Goal: Task Accomplishment & Management: Complete application form

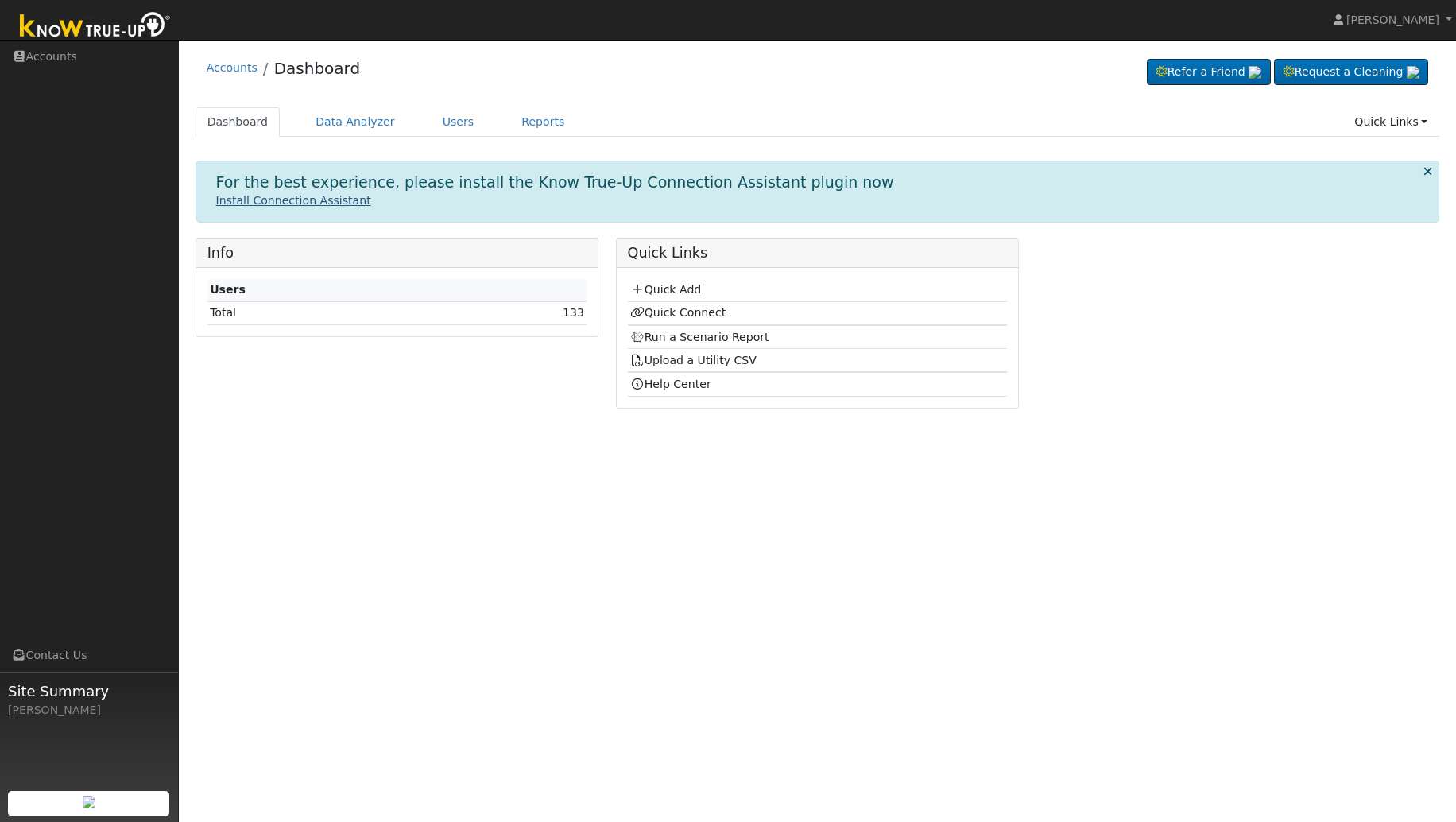
click at [261, 202] on link "Install Connection Assistant" at bounding box center [294, 200] width 155 height 12
click at [665, 295] on link "Quick Add" at bounding box center [665, 289] width 71 height 12
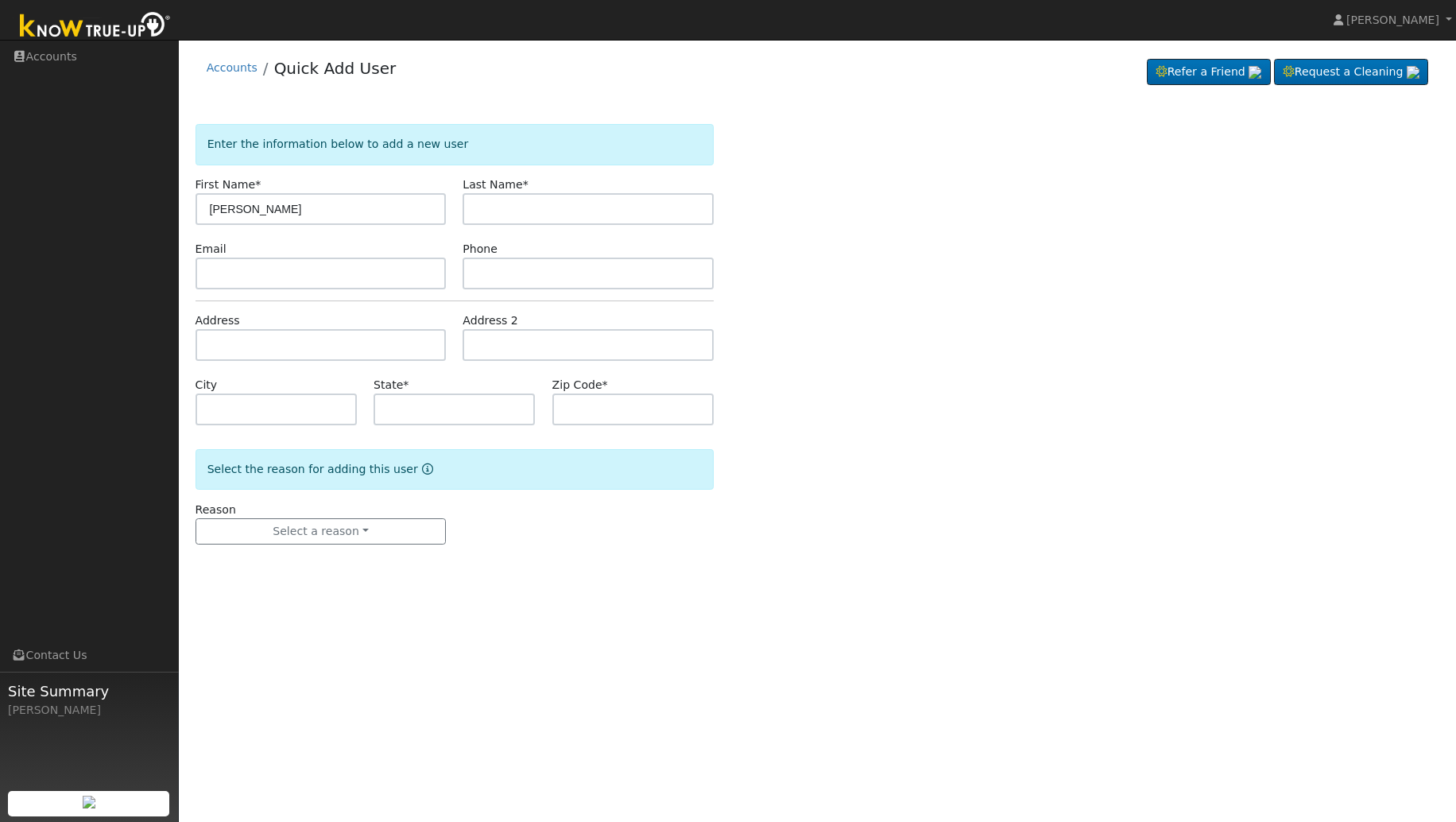
type input "Frances"
click at [475, 209] on input "text" at bounding box center [587, 209] width 251 height 32
type input "Morales"
click at [343, 279] on input "text" at bounding box center [321, 273] width 251 height 32
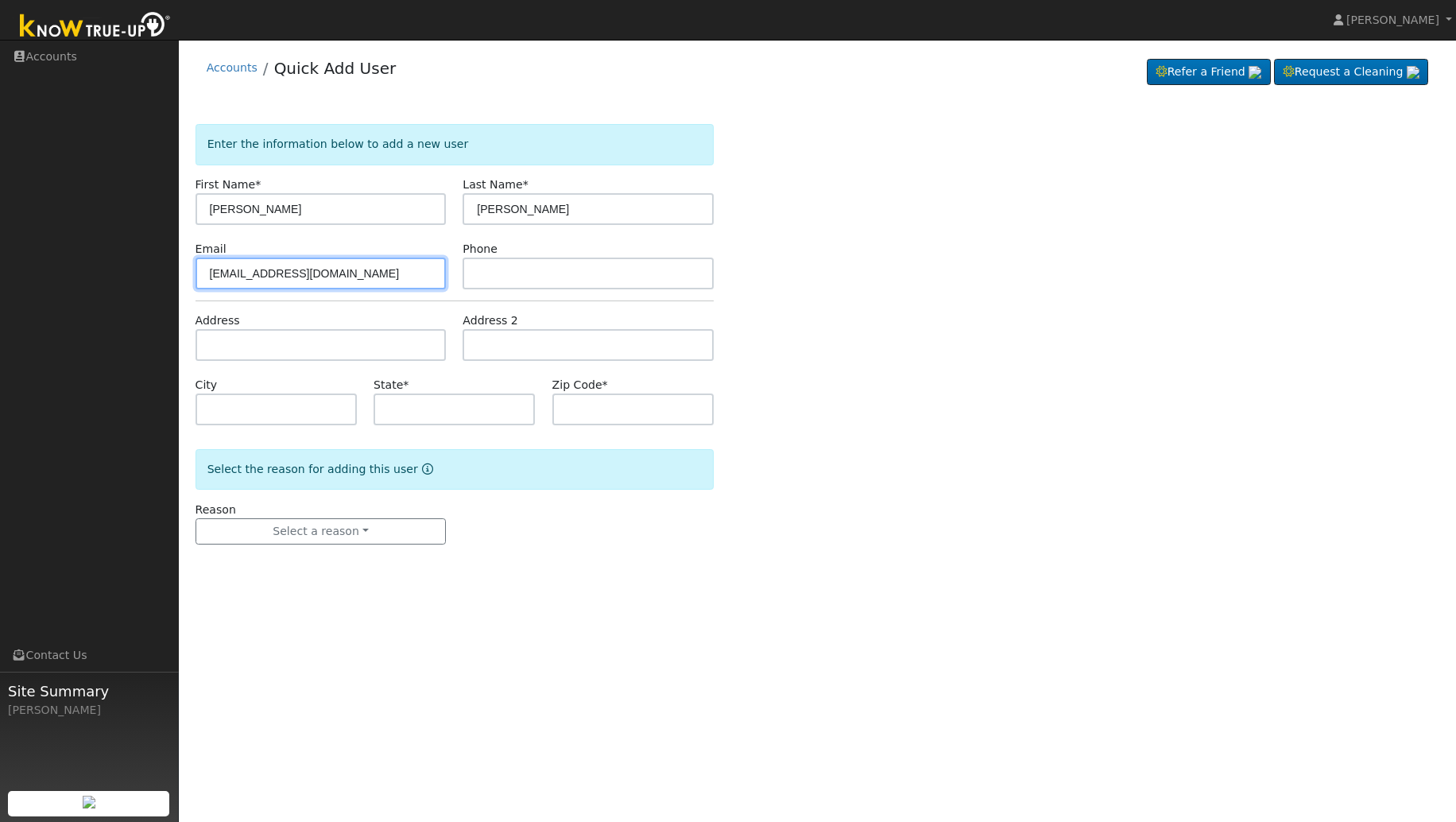
type input "victoraguirre1680@gmail.com"
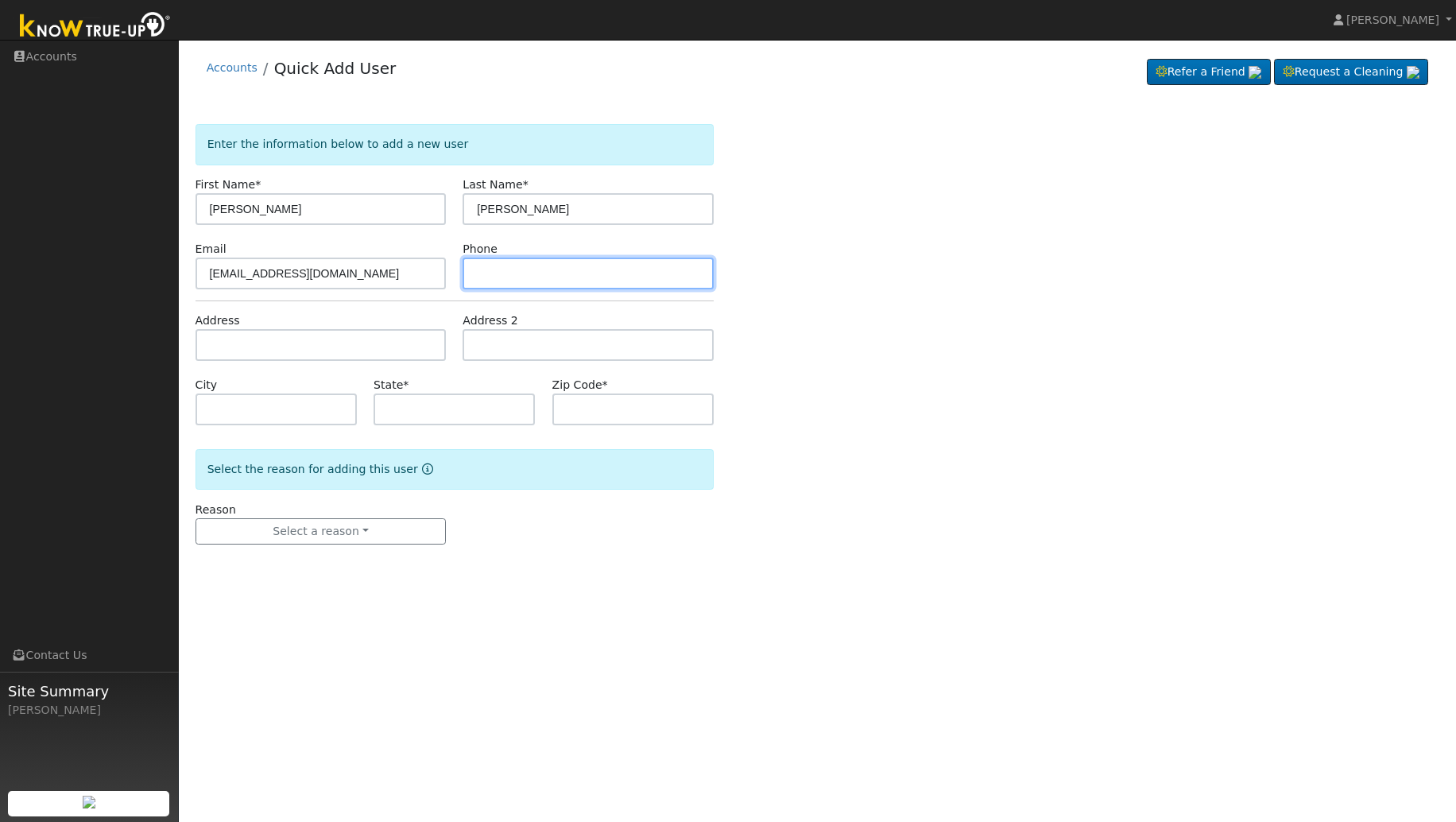
click at [600, 272] on input "text" at bounding box center [587, 273] width 251 height 32
type input "5599947111"
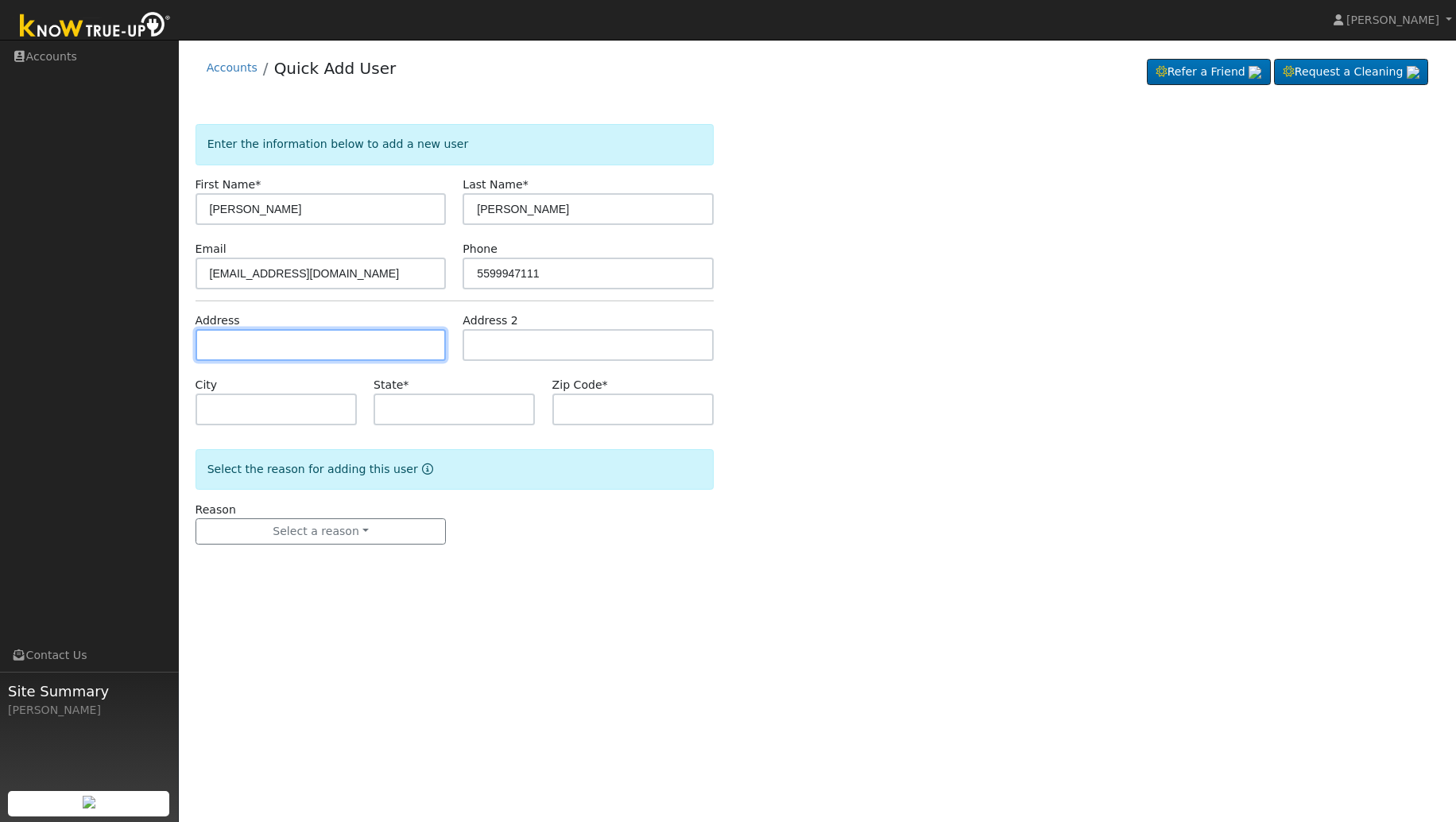
click at [402, 355] on input "text" at bounding box center [321, 345] width 251 height 32
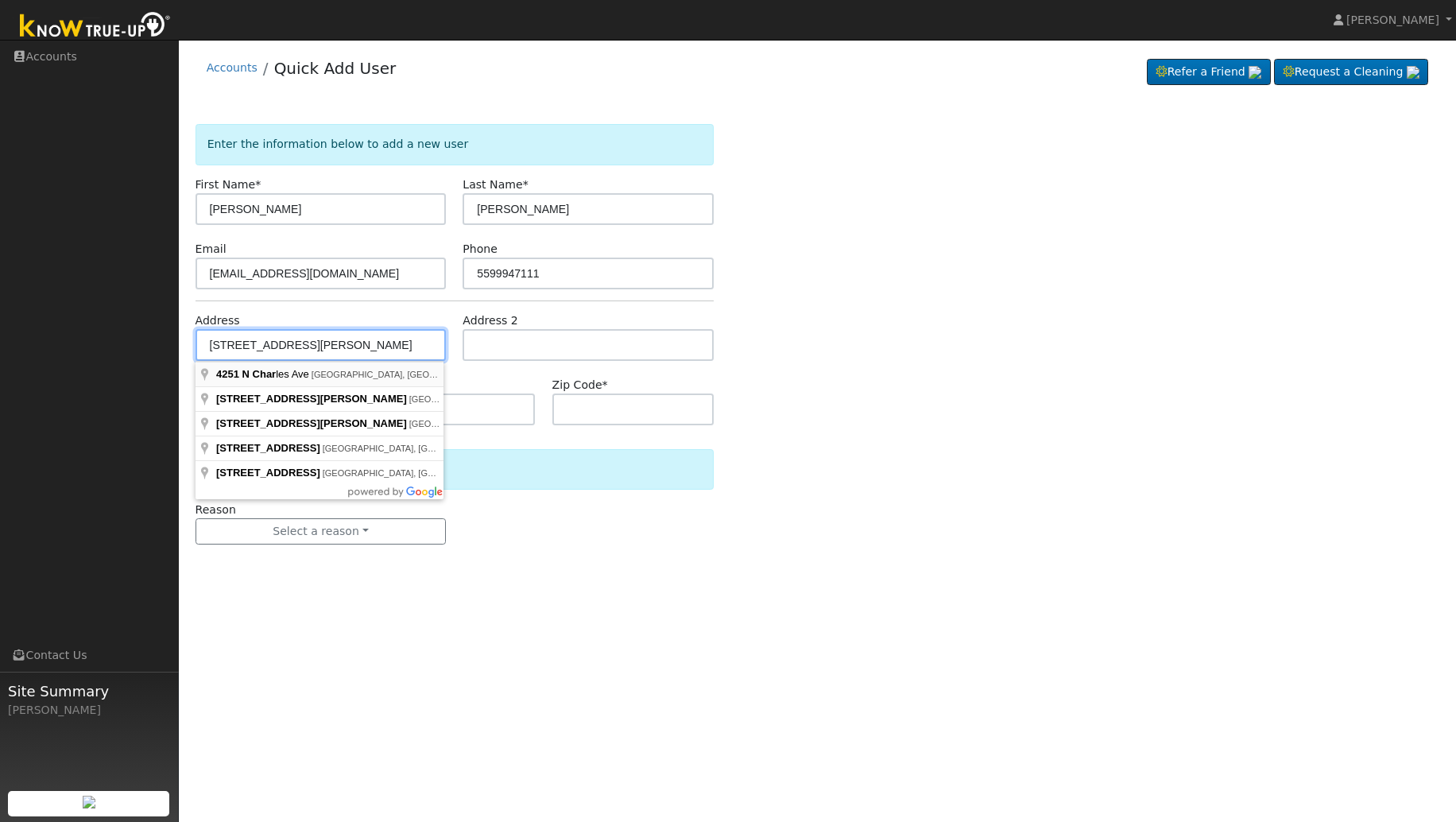
type input "4251 North Charles Avenue"
type input "Fresno"
type input "CA"
type input "93722"
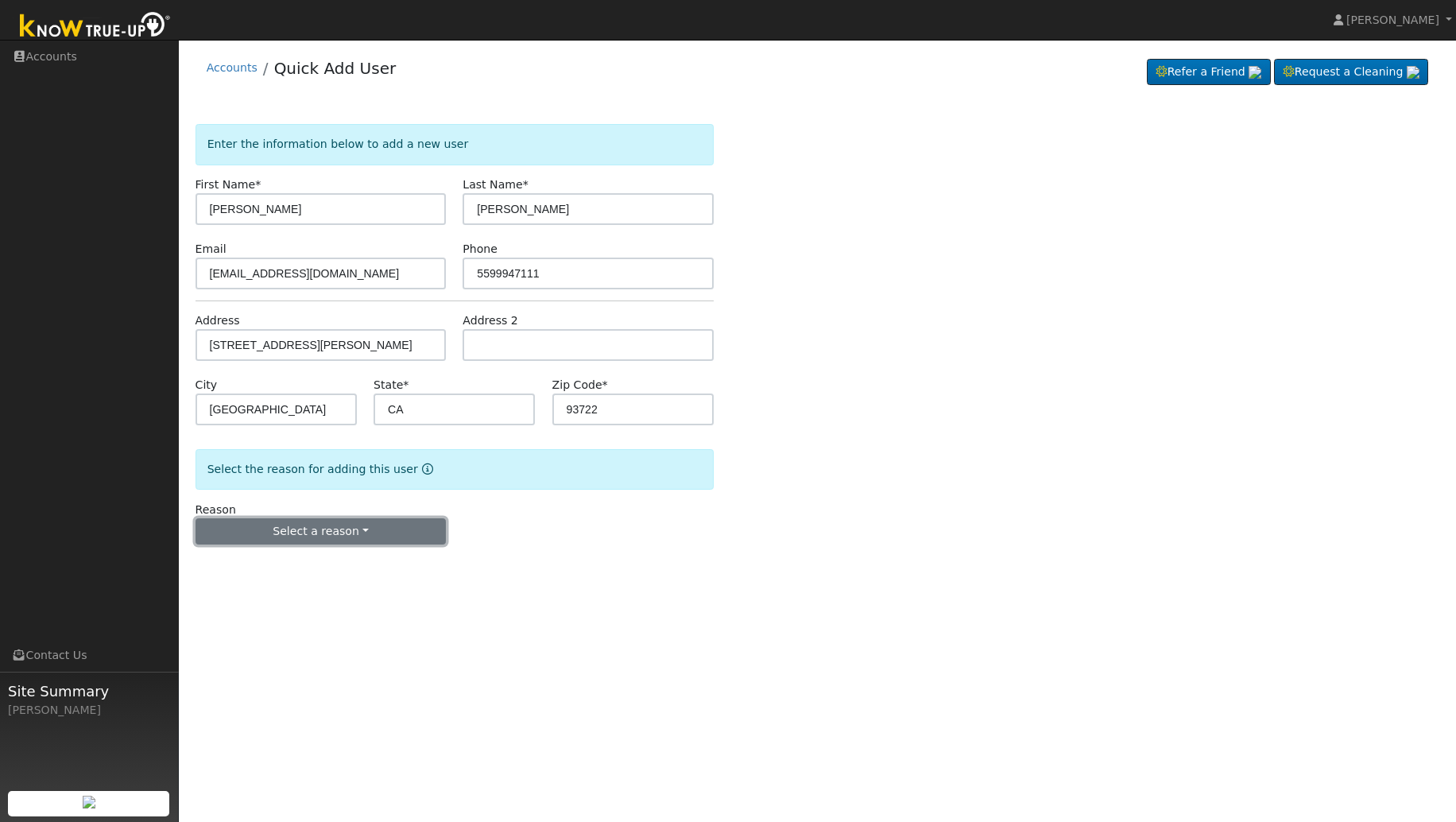
click at [359, 532] on button "Select a reason" at bounding box center [321, 532] width 251 height 27
click at [234, 562] on link "New lead" at bounding box center [285, 564] width 176 height 22
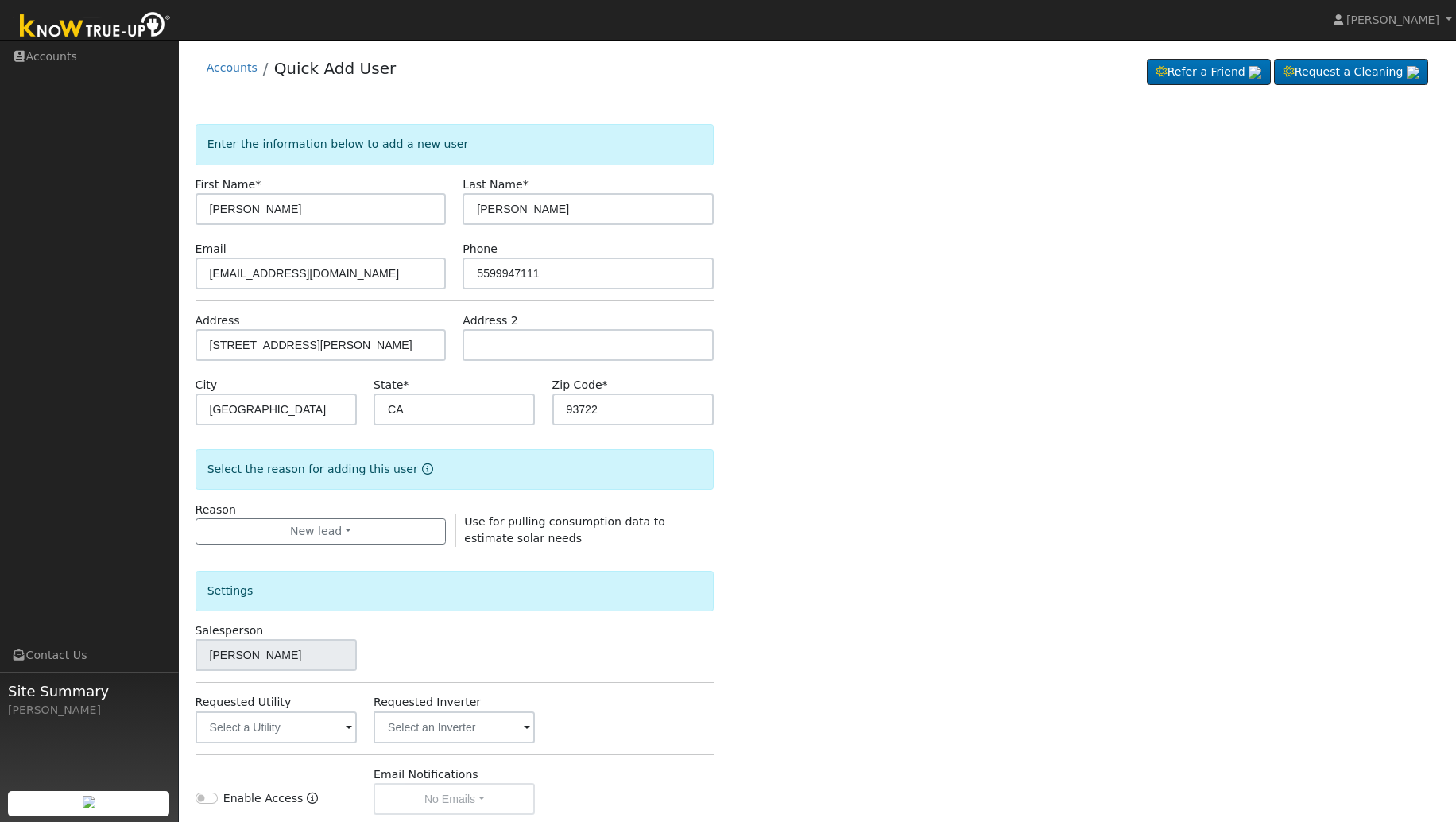
click at [349, 731] on span at bounding box center [349, 729] width 7 height 18
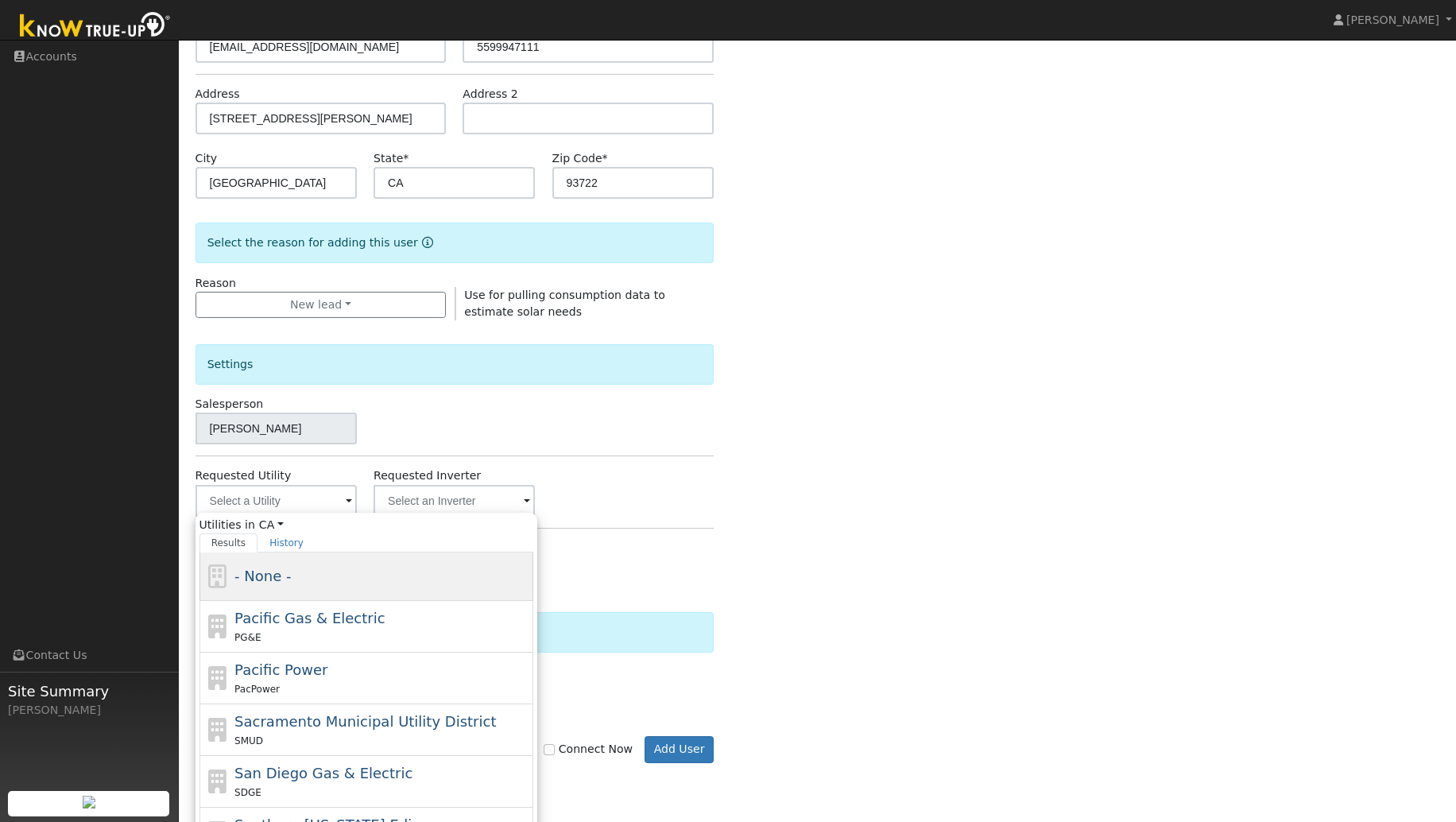
scroll to position [238, 0]
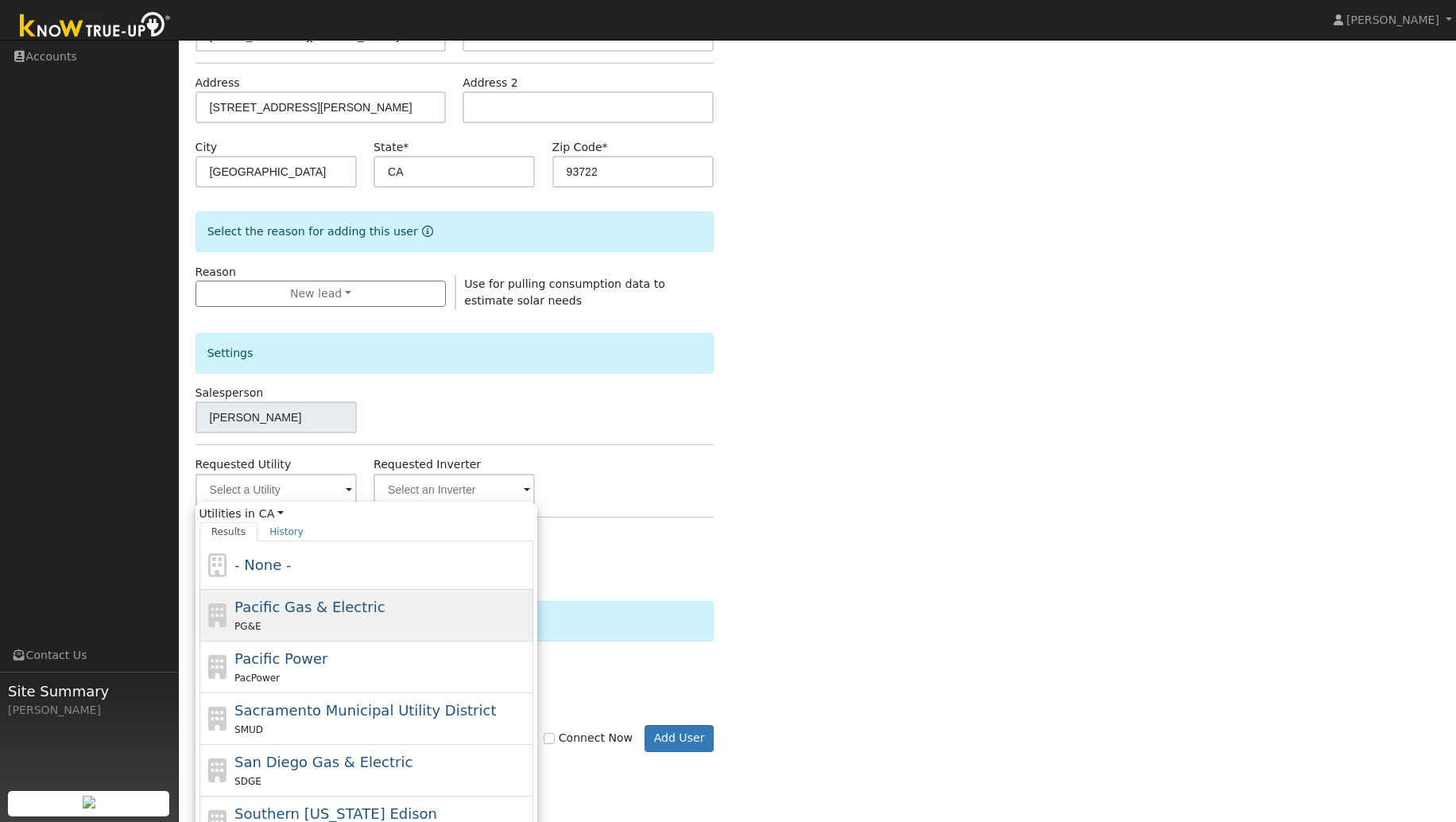
click at [327, 608] on span "Pacific Gas & Electric" at bounding box center [309, 607] width 151 height 16
type input "Pacific Gas & Electric"
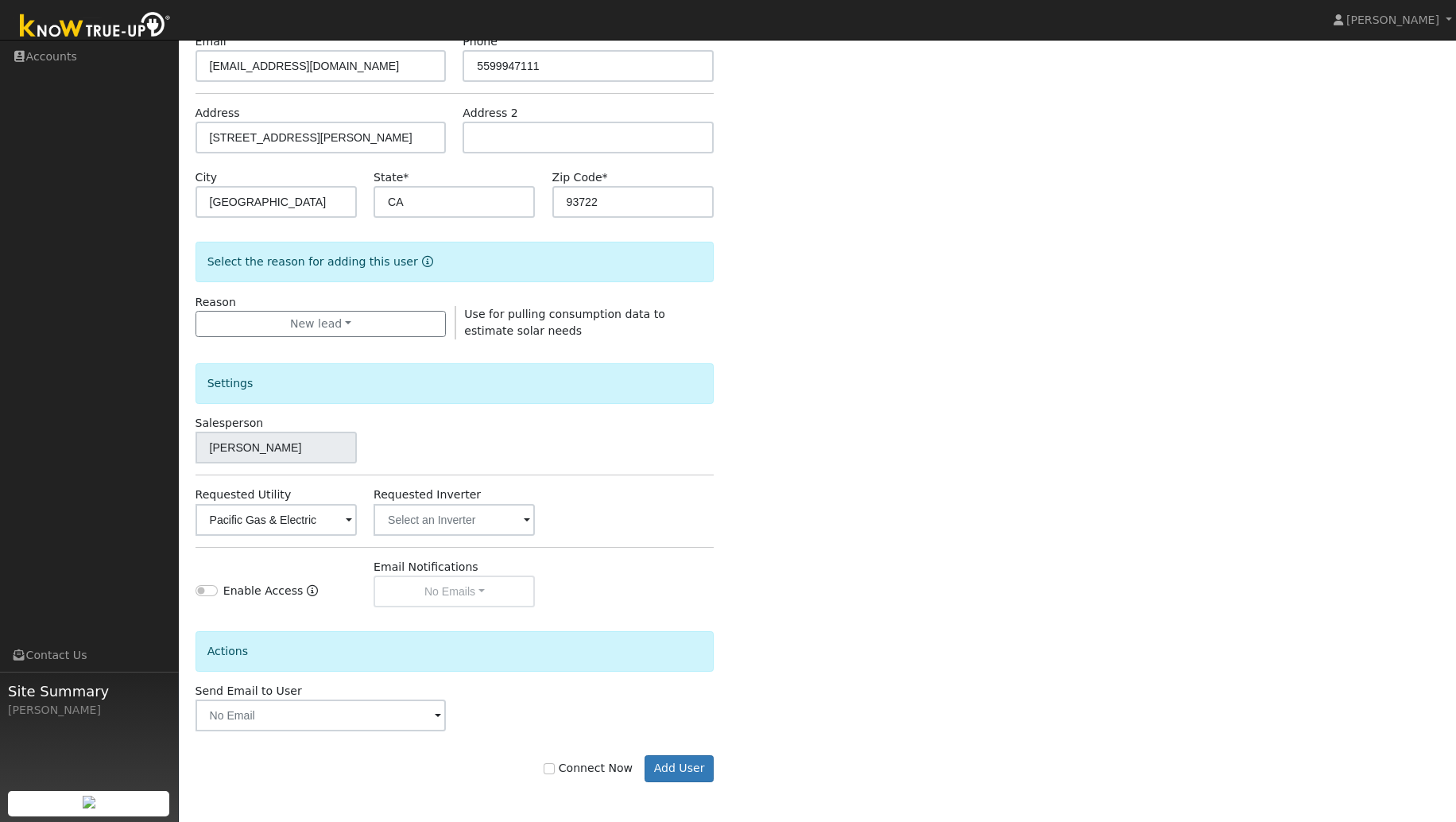
click at [925, 577] on div "Enter the information below to add a new user First Name * Frances Last Name * …" at bounding box center [818, 365] width 1245 height 898
click at [555, 768] on input "Connect Now" at bounding box center [549, 769] width 12 height 12
checkbox input "true"
click at [685, 770] on button "Add User" at bounding box center [679, 769] width 69 height 27
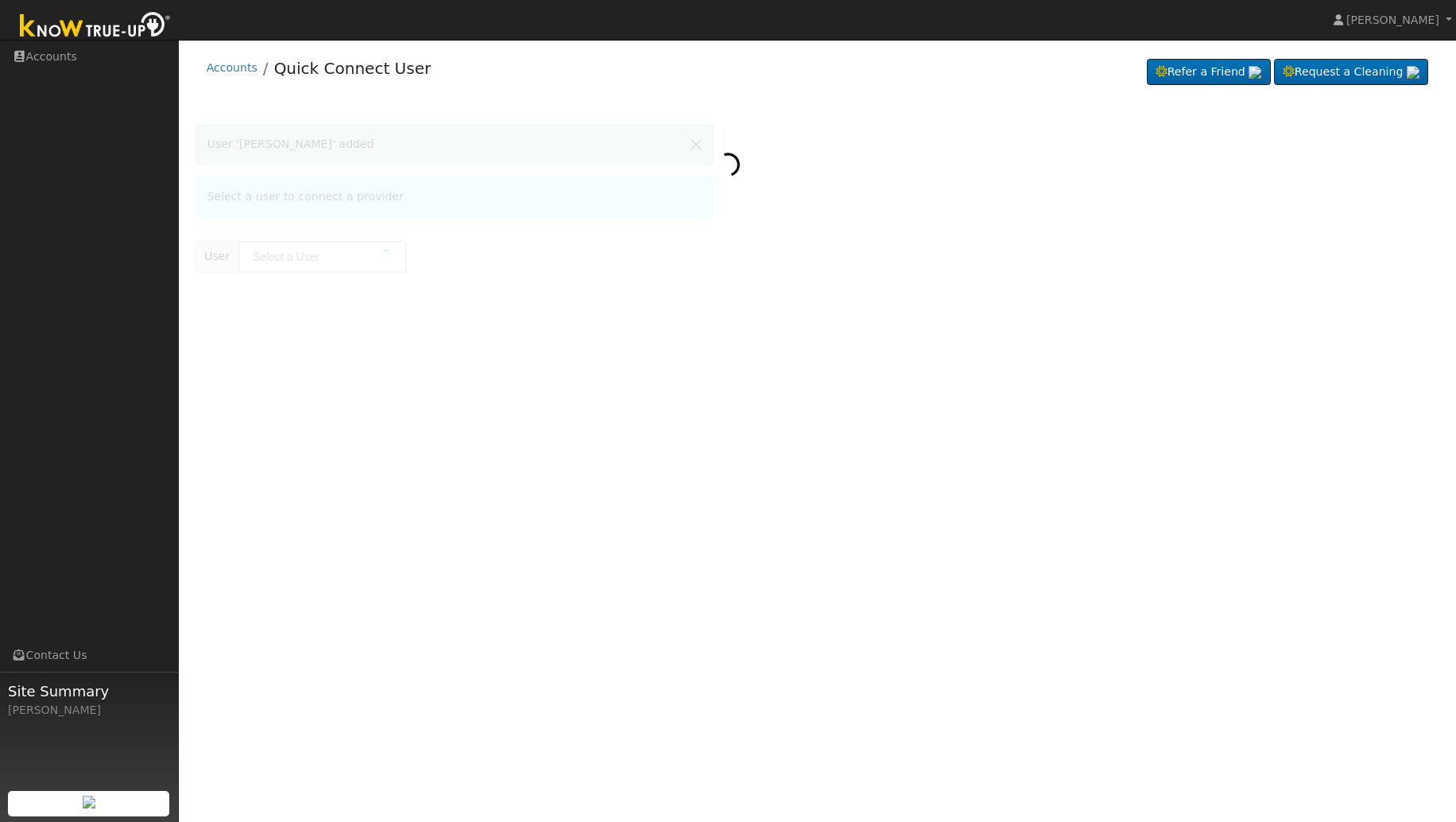
type input "Frances Morales"
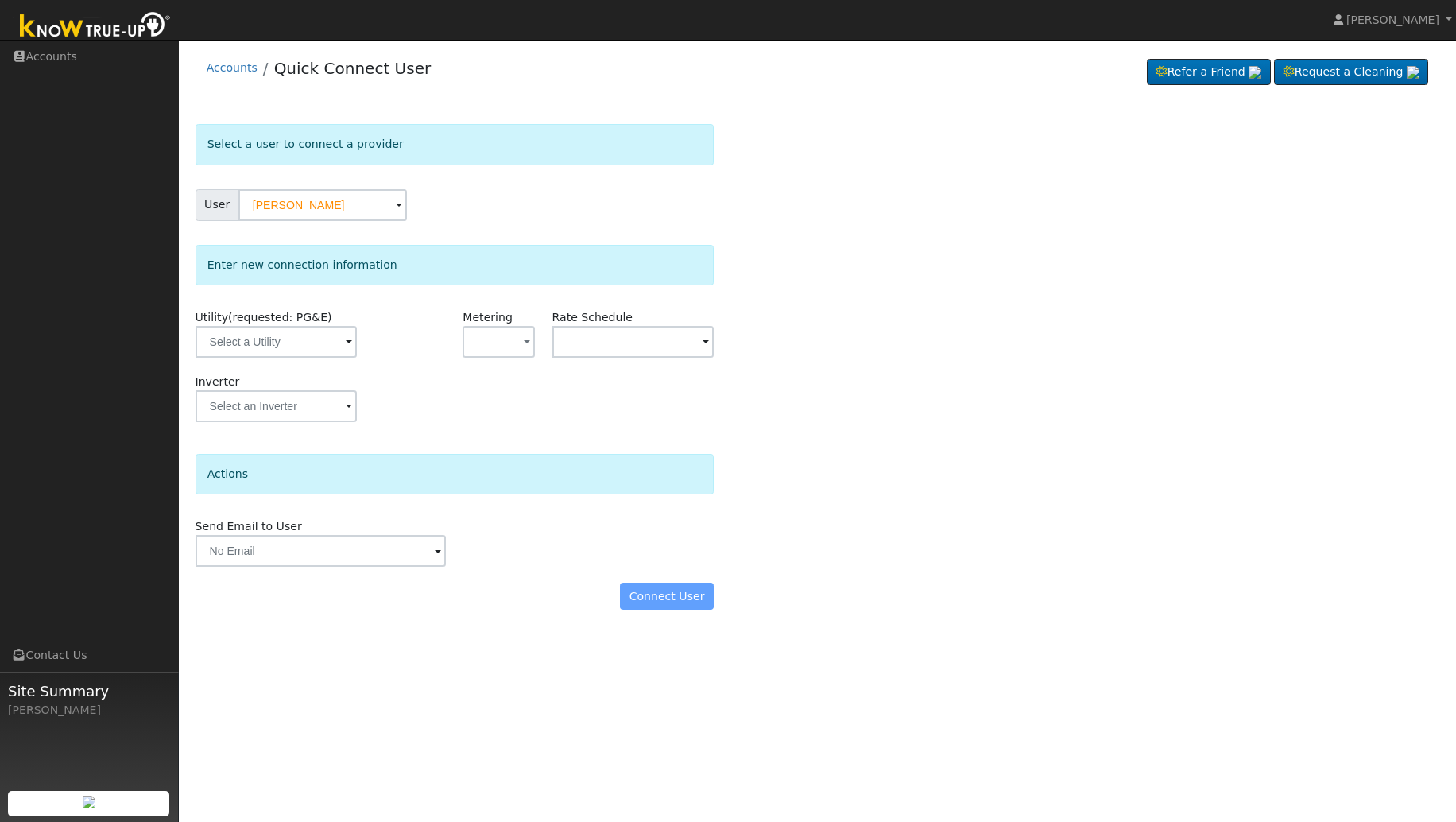
click at [345, 344] on span at bounding box center [349, 343] width 7 height 18
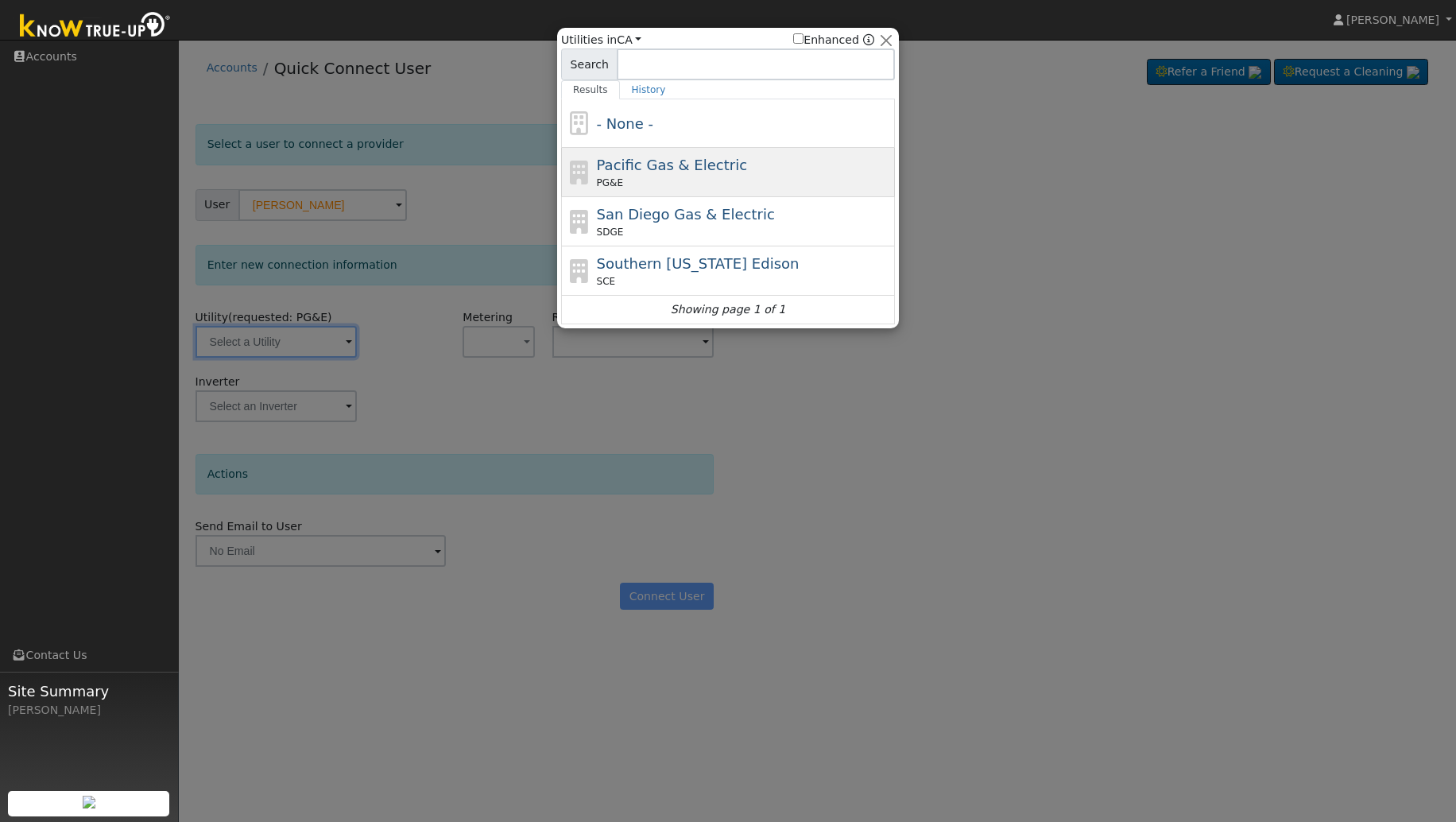
click at [703, 181] on div "PG&E" at bounding box center [744, 183] width 295 height 14
type input "PG&E"
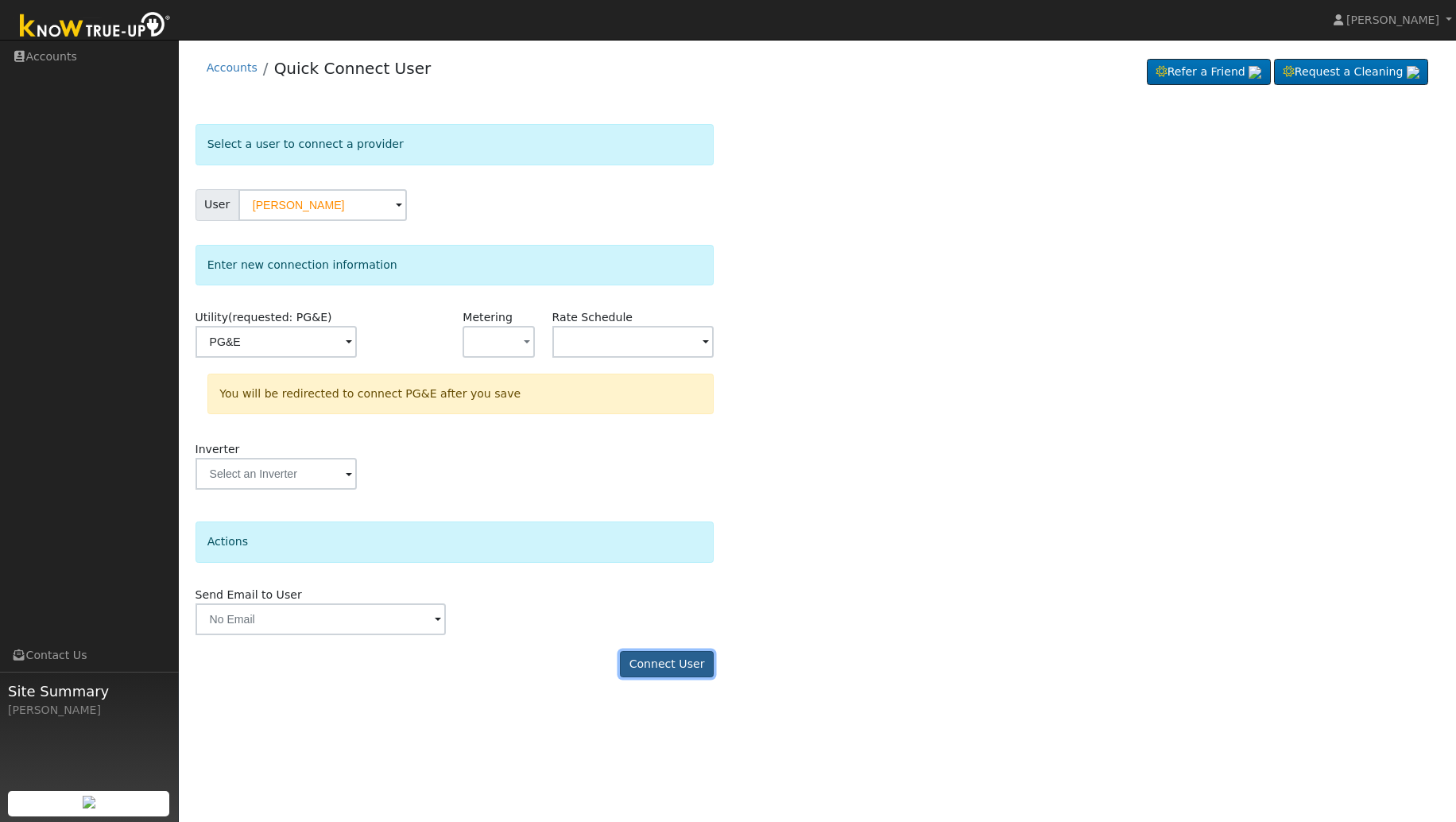
click at [673, 669] on button "Connect User" at bounding box center [667, 664] width 94 height 27
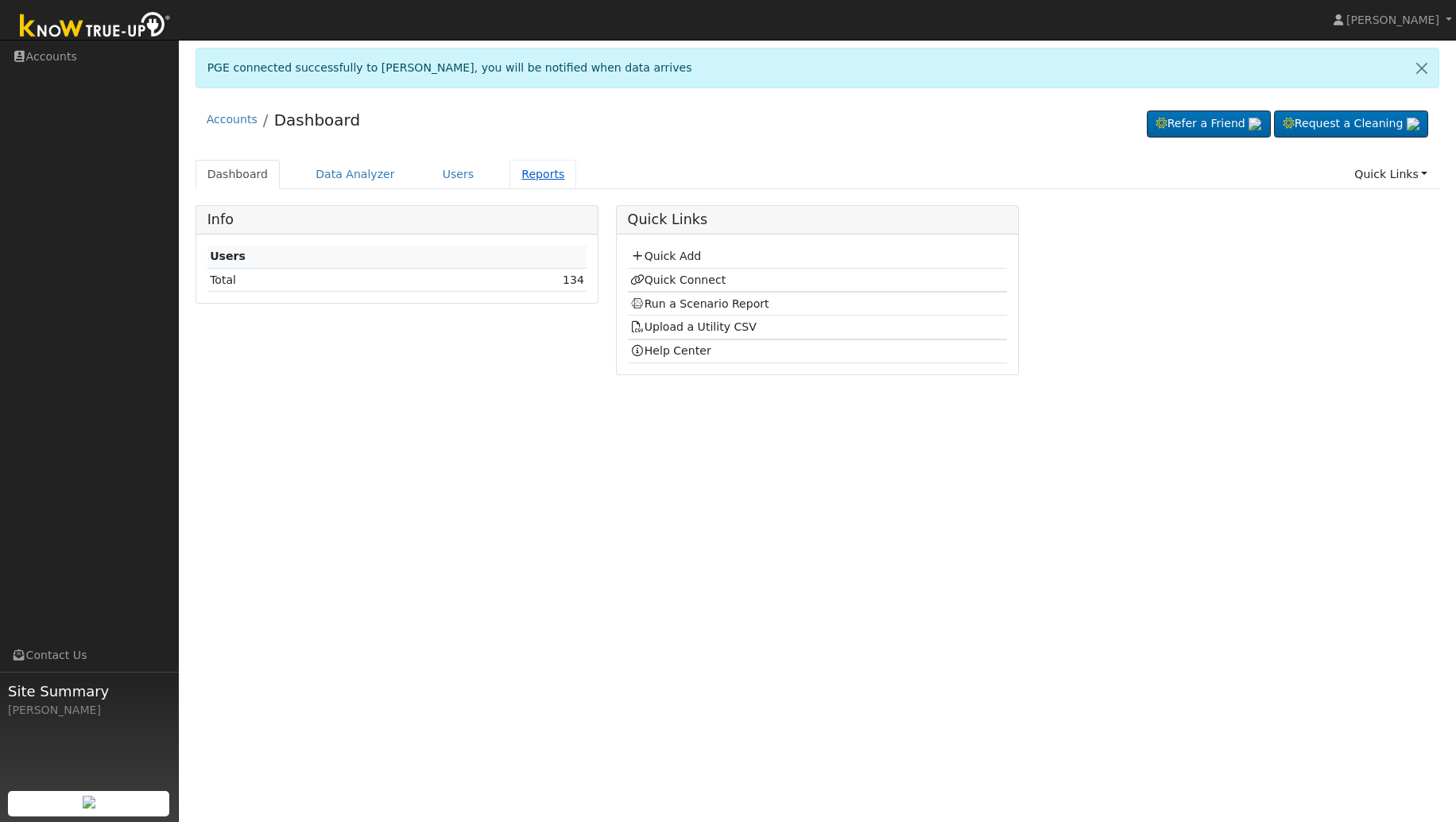
click at [532, 173] on link "Reports" at bounding box center [542, 174] width 67 height 30
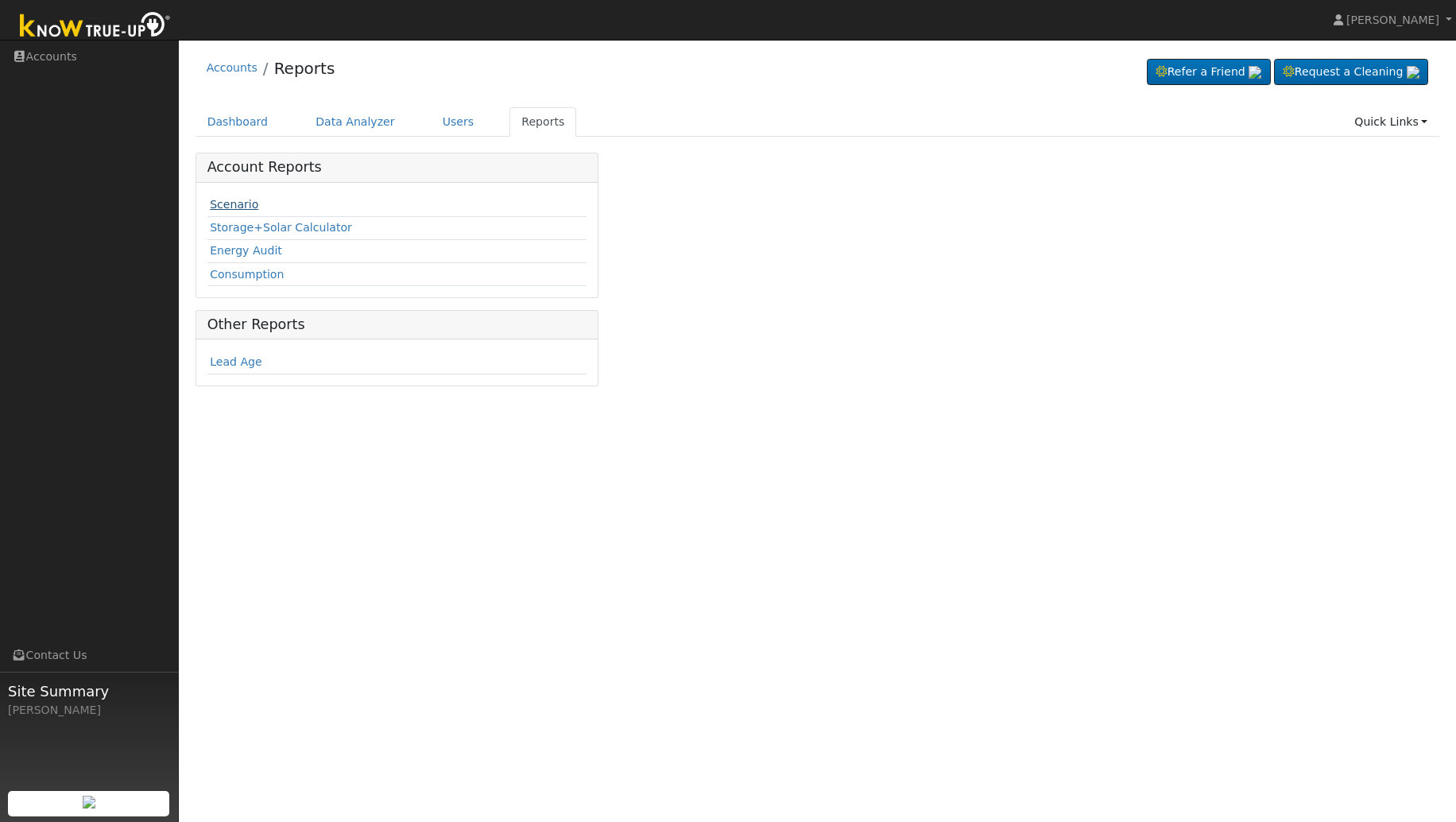
click at [234, 206] on link "Scenario" at bounding box center [234, 204] width 49 height 12
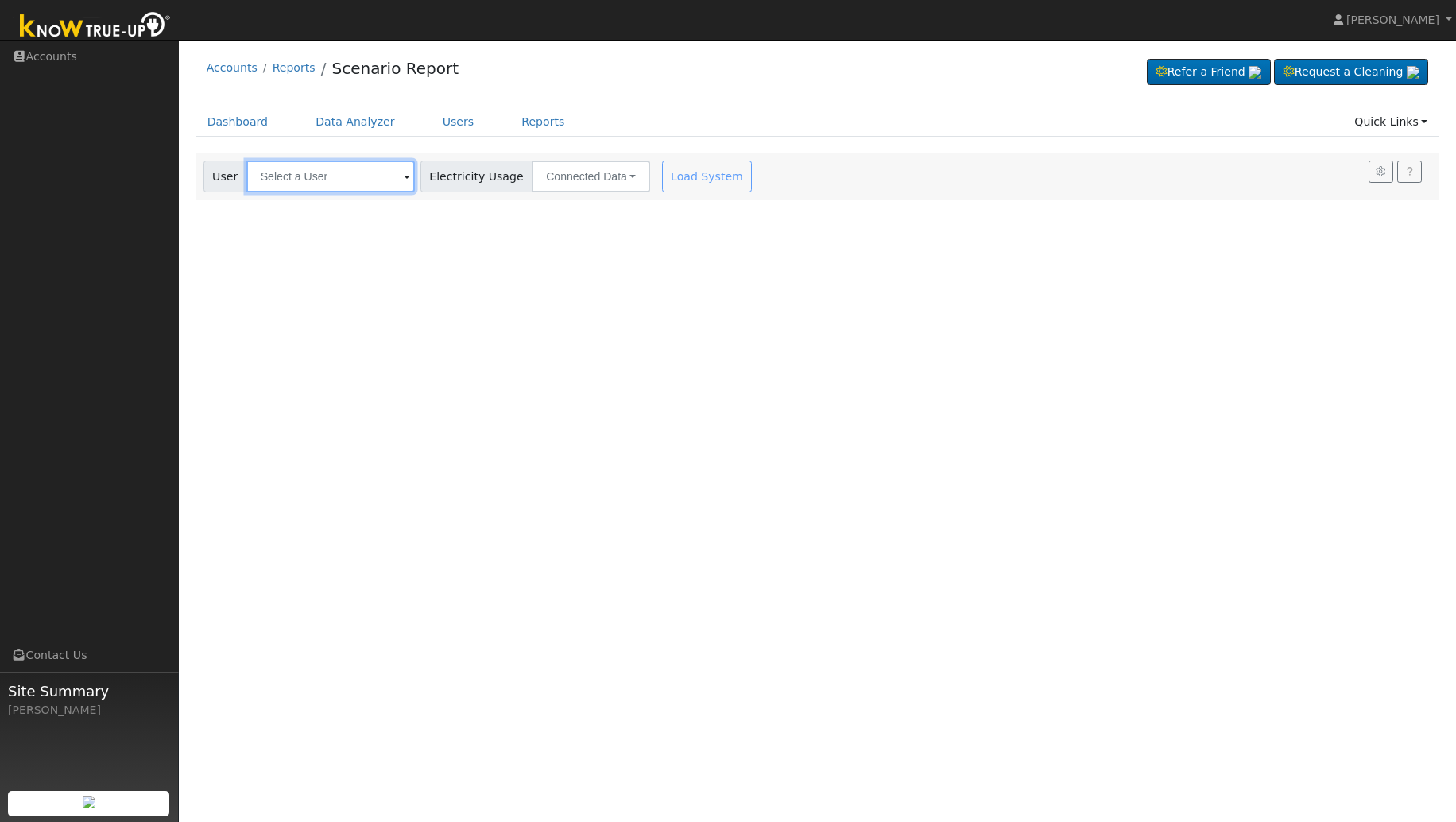
click at [367, 173] on input "text" at bounding box center [331, 176] width 169 height 32
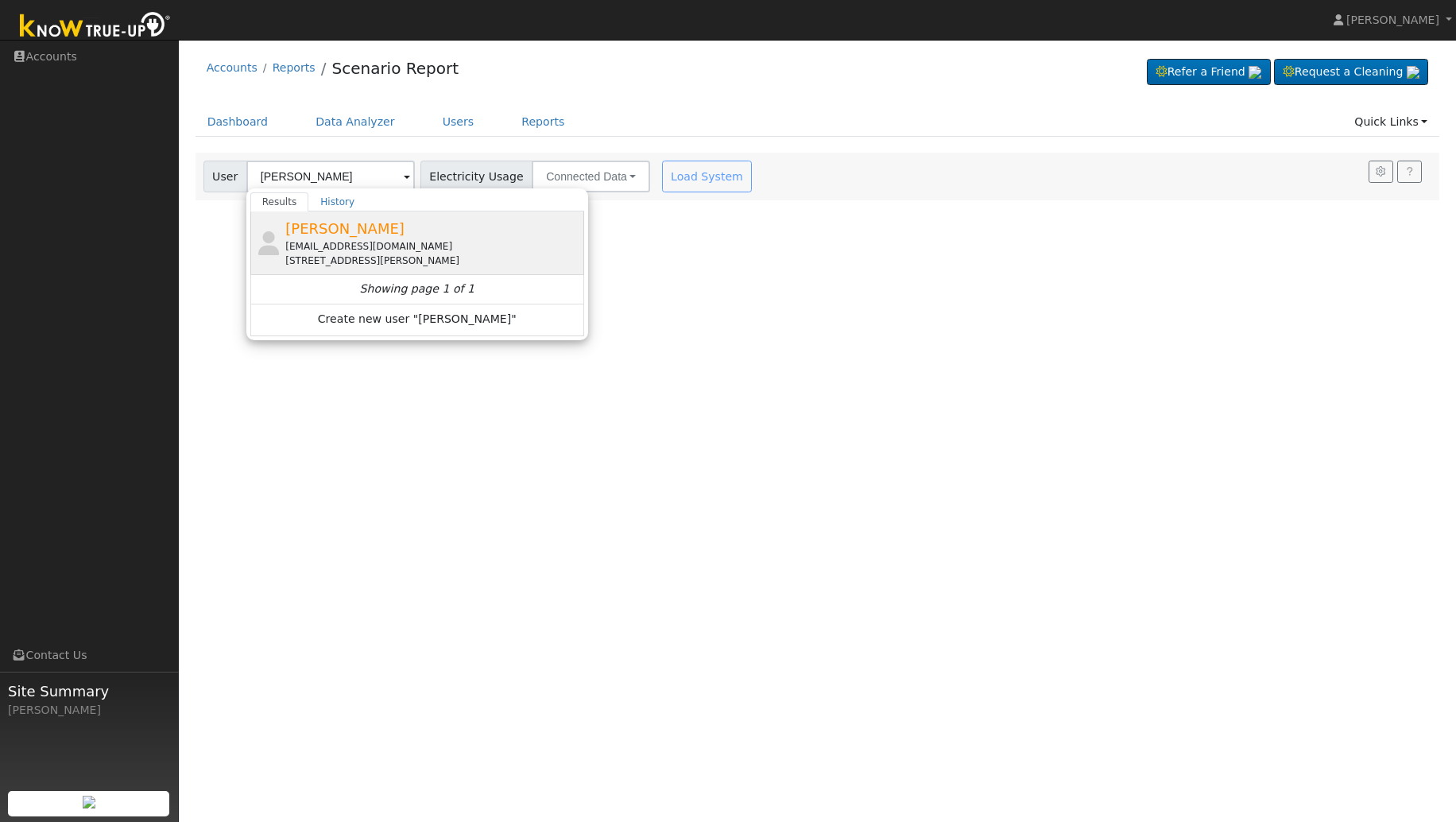
click at [368, 227] on span "Frances Morales" at bounding box center [345, 229] width 119 height 16
type input "Frances Morales"
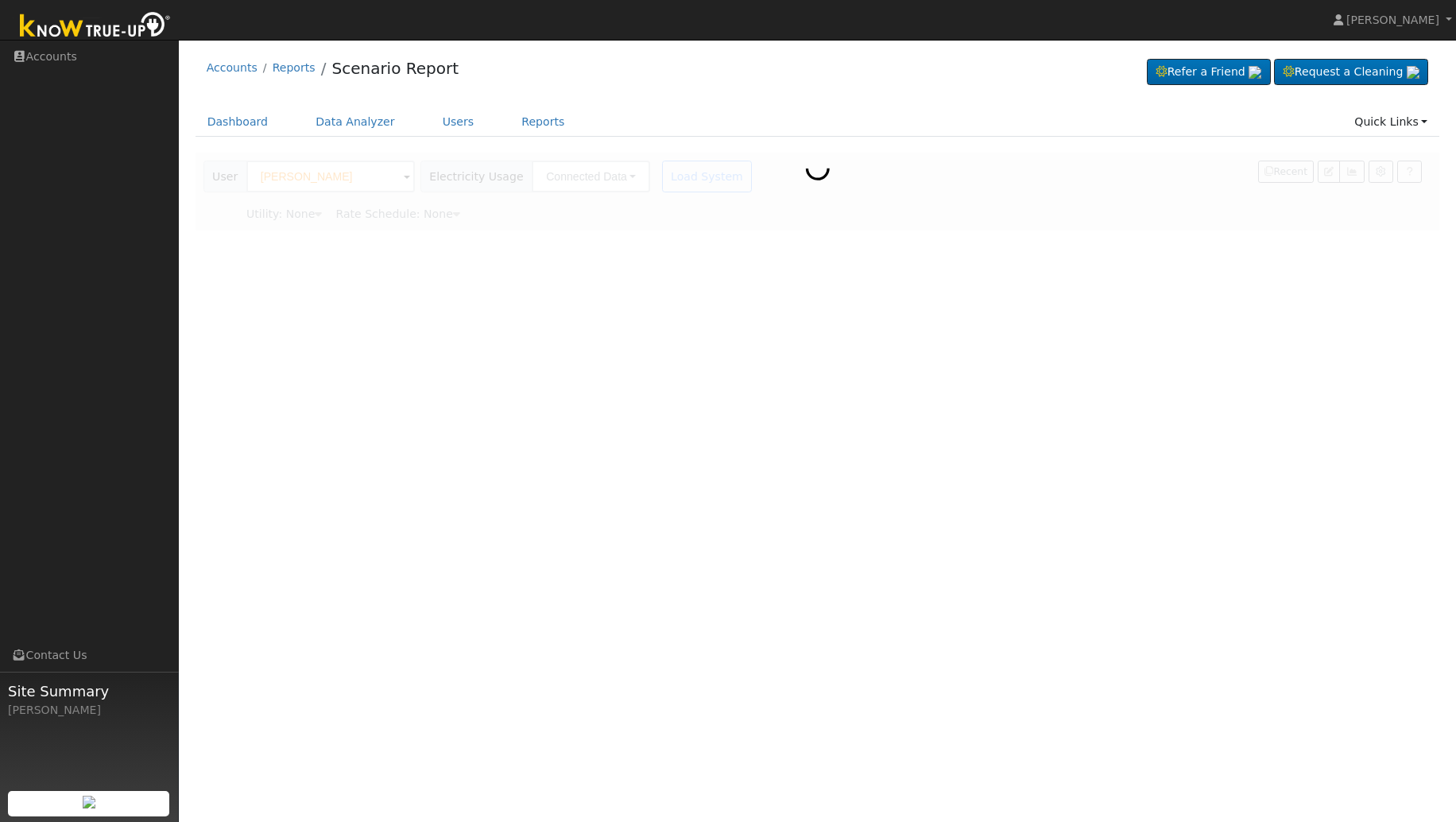
type input "Pacific Gas & Electric"
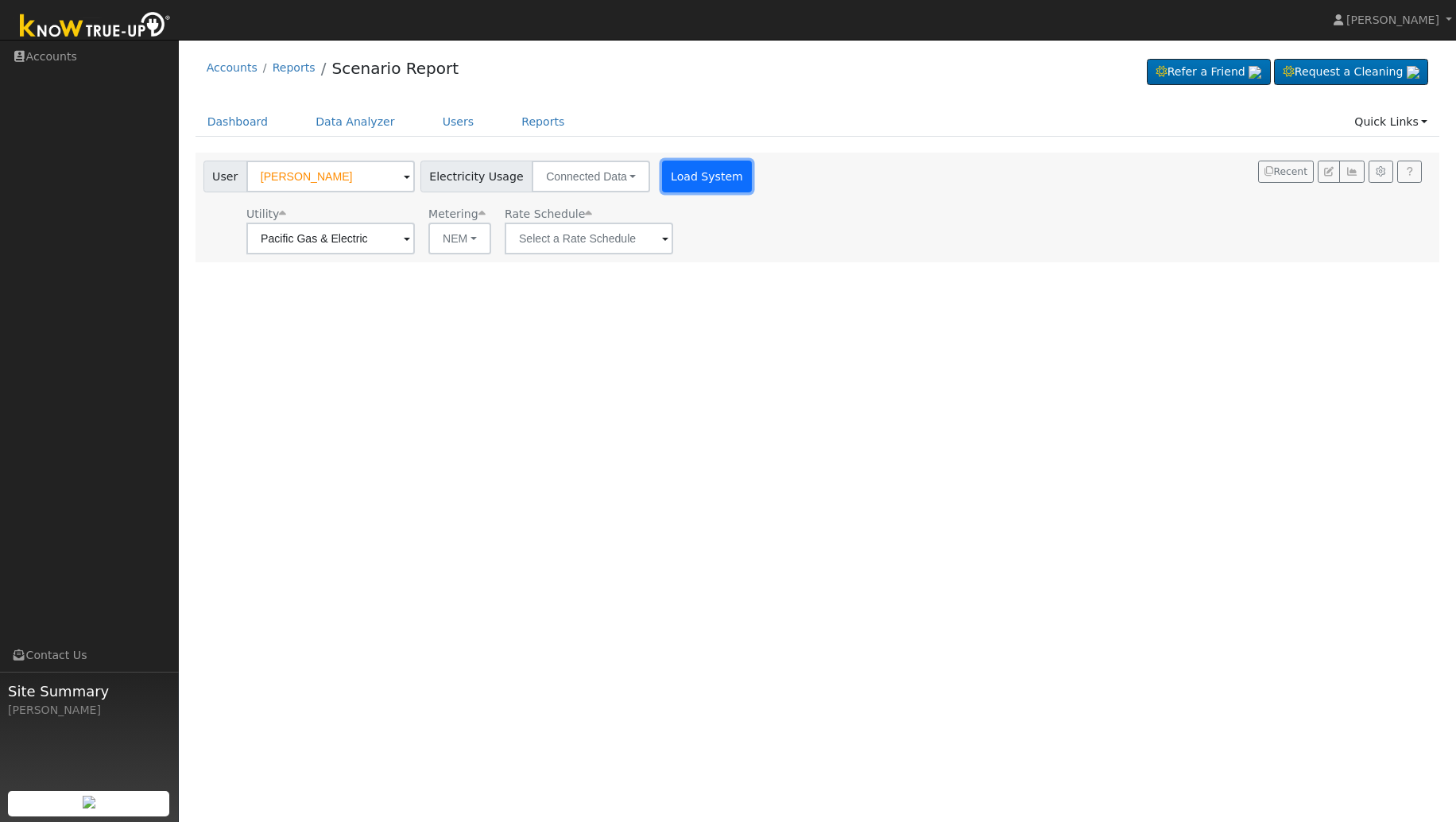
click at [693, 178] on button "Load System" at bounding box center [707, 176] width 90 height 32
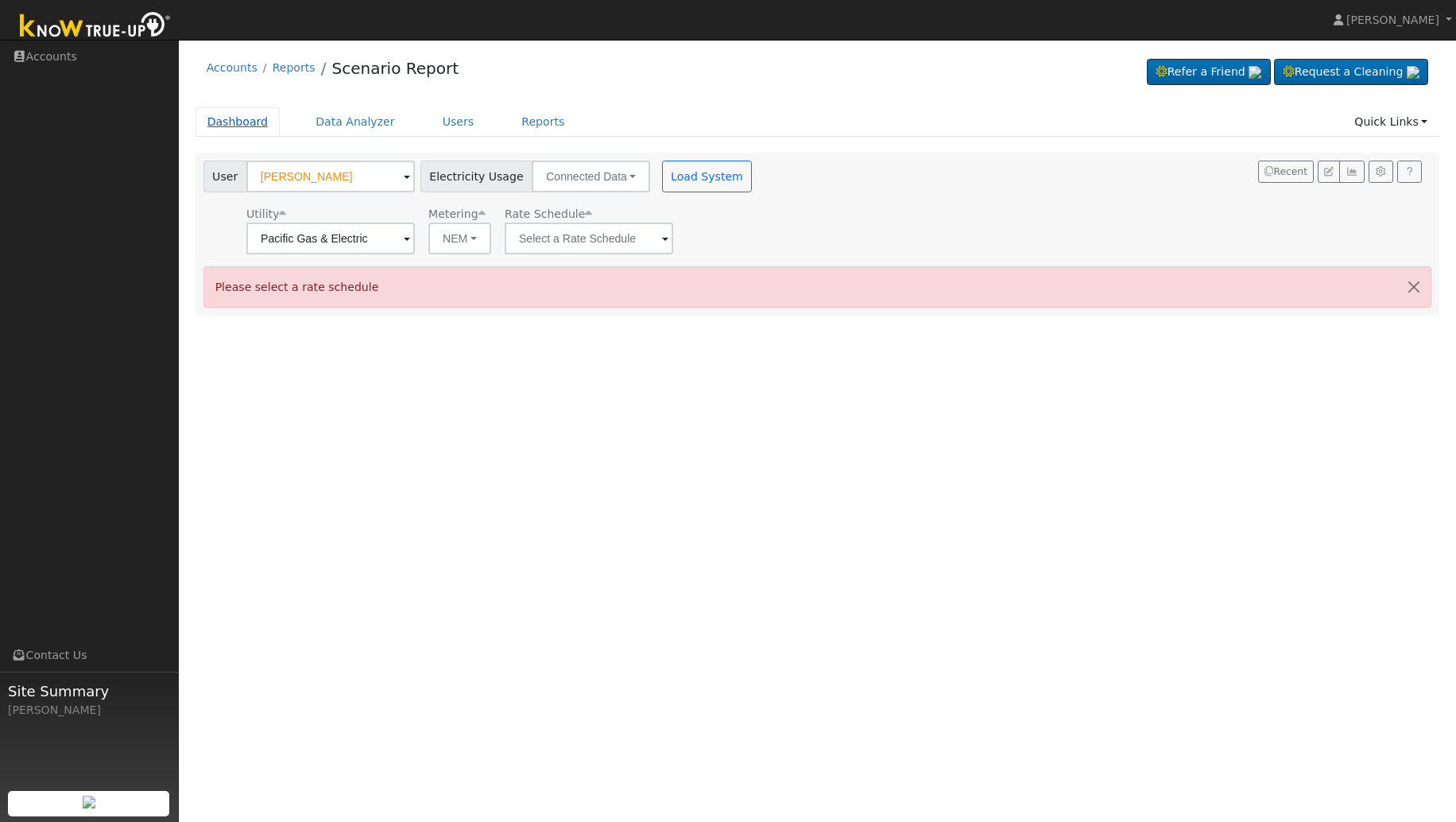
click at [248, 126] on link "Dashboard" at bounding box center [238, 122] width 85 height 30
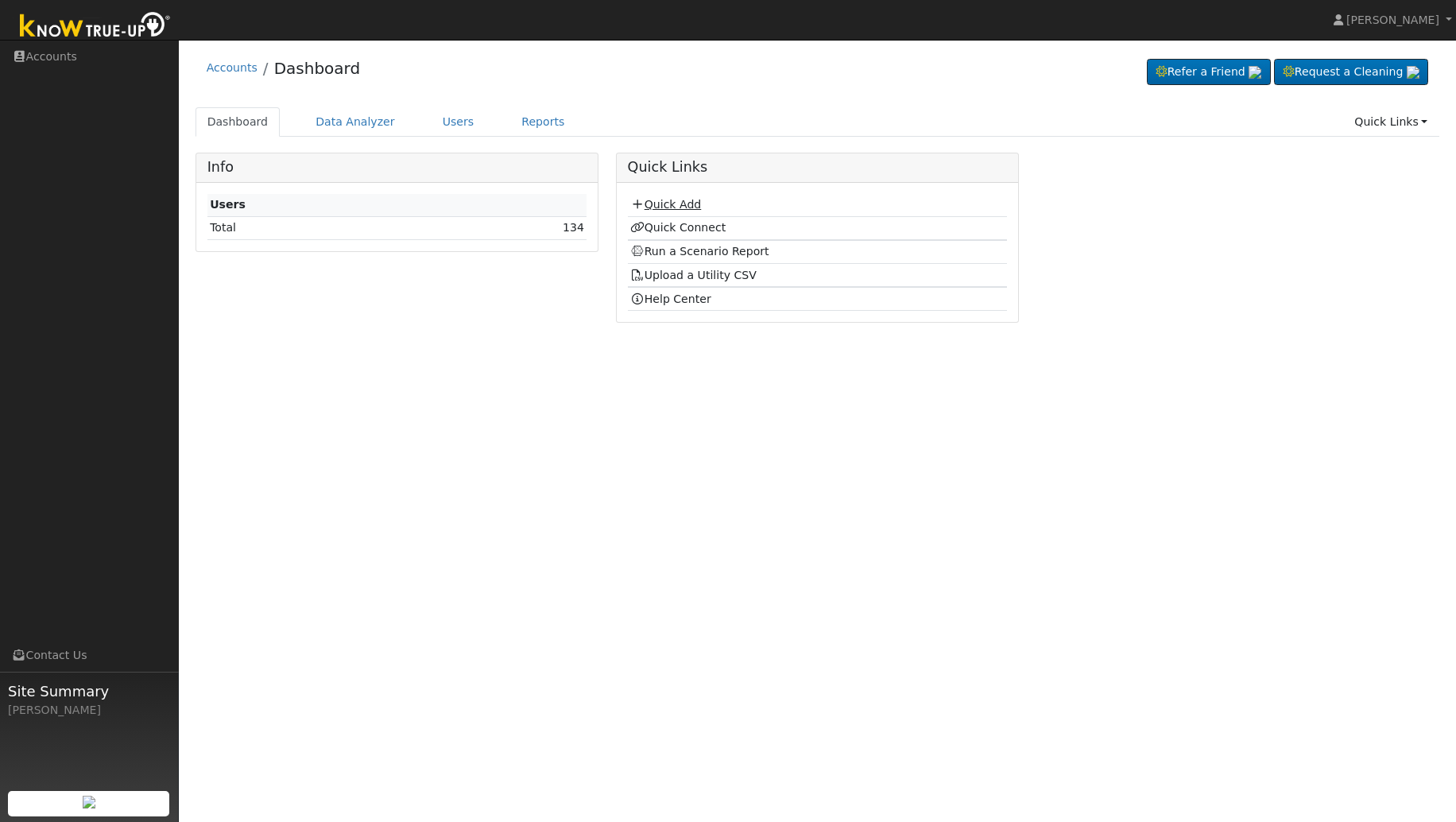
click at [672, 206] on link "Quick Add" at bounding box center [665, 204] width 71 height 12
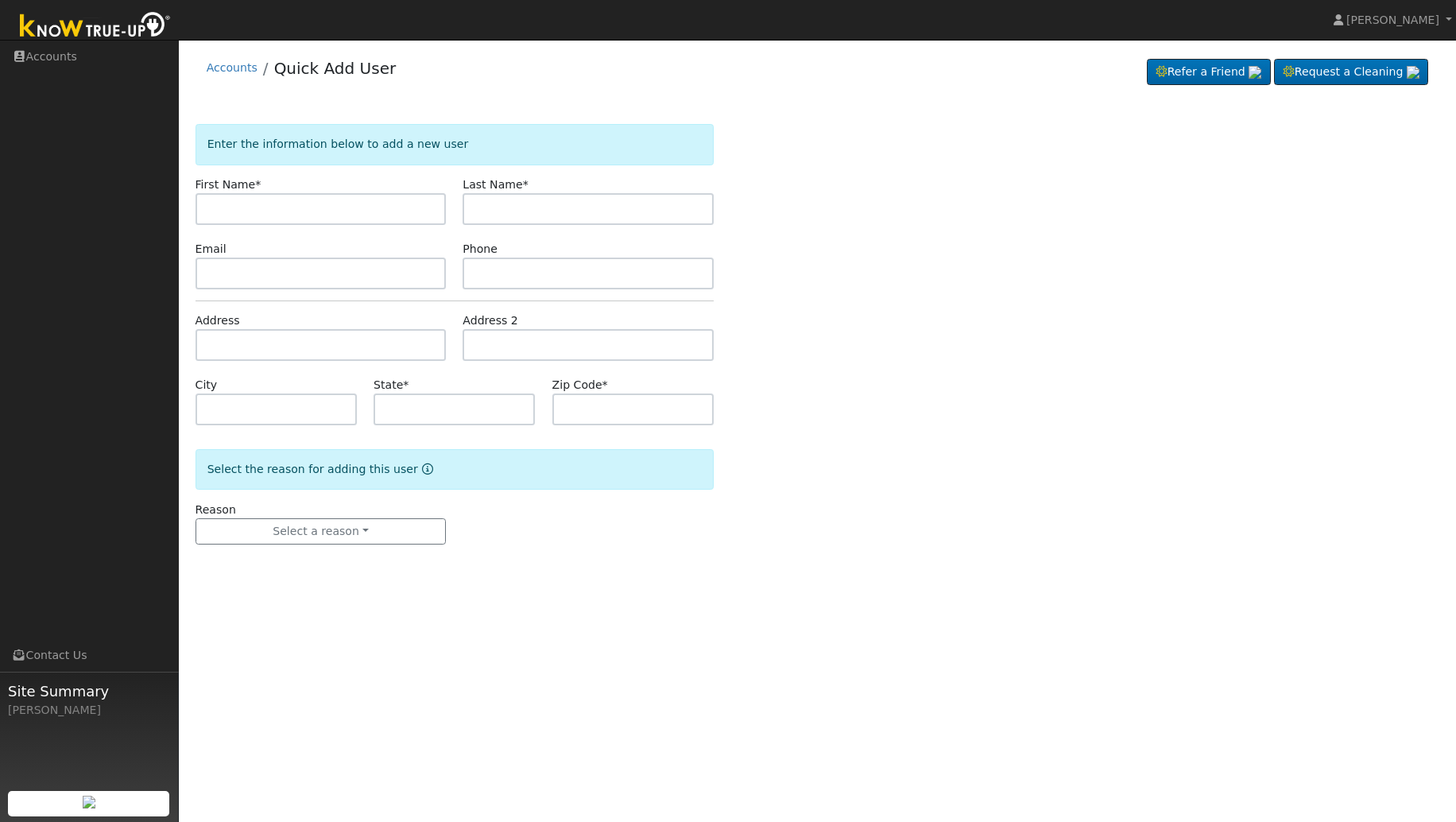
click at [123, 32] on img at bounding box center [95, 26] width 167 height 35
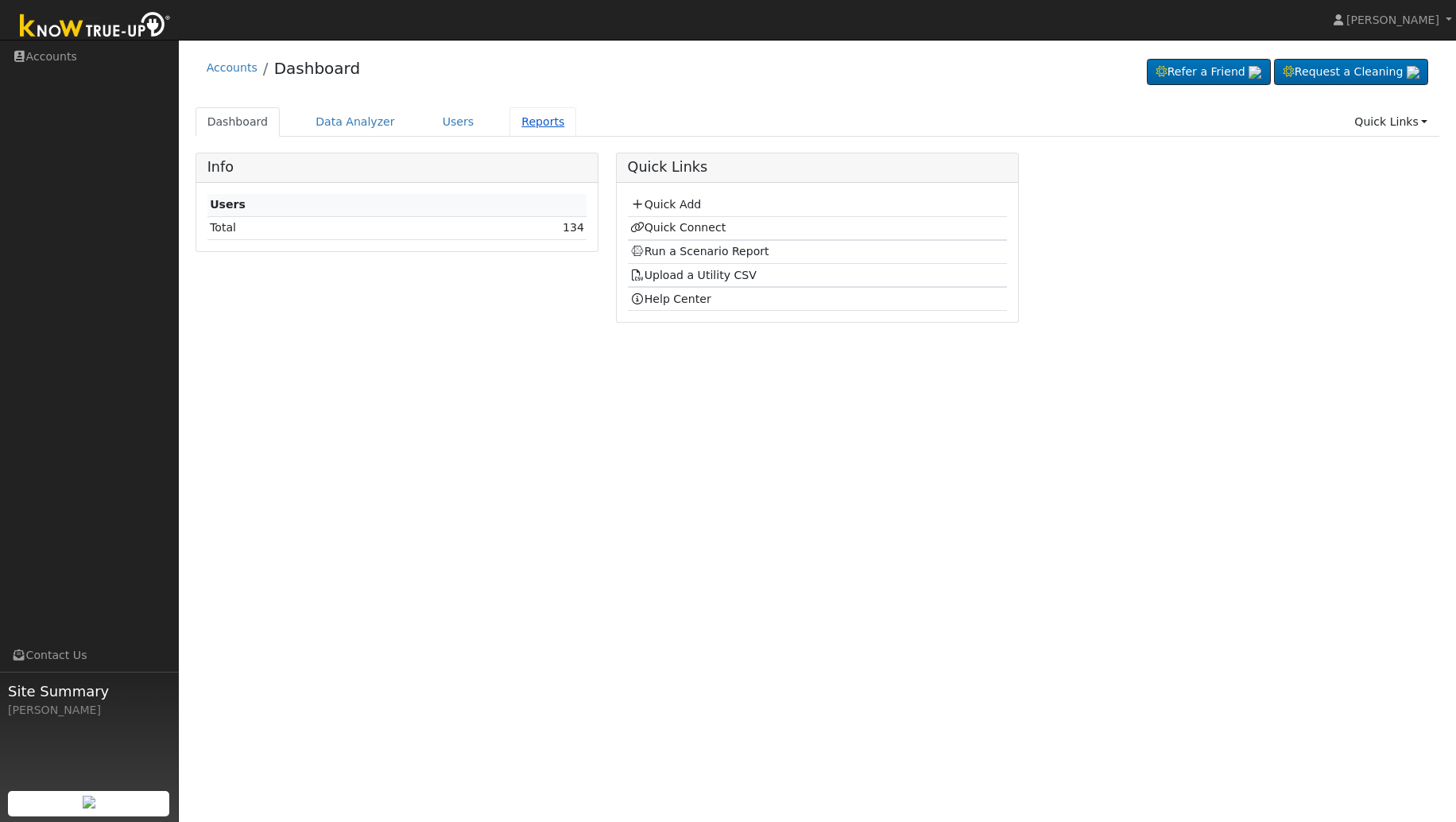
click at [531, 120] on link "Reports" at bounding box center [542, 122] width 67 height 30
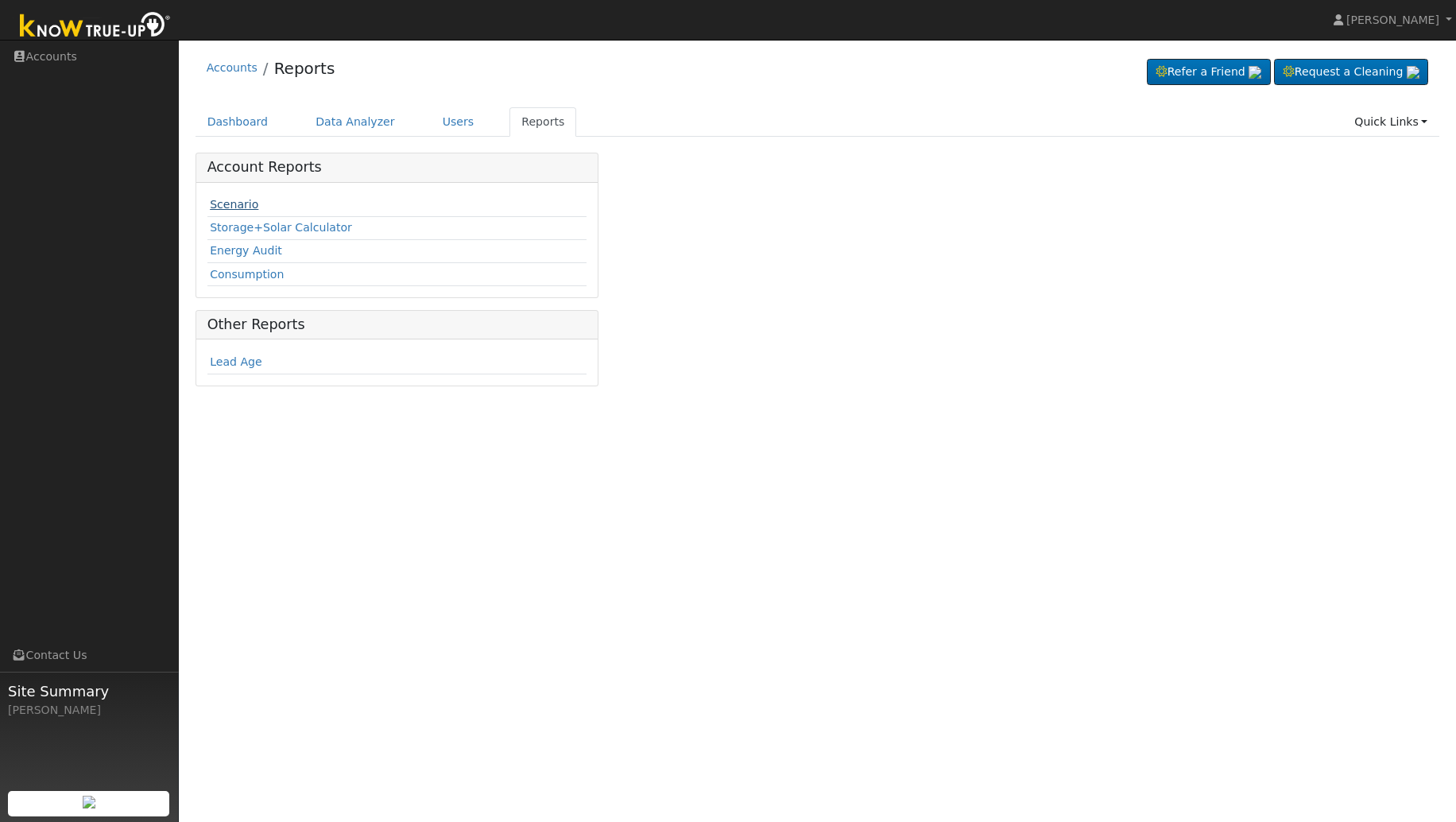
click at [244, 208] on link "Scenario" at bounding box center [234, 204] width 49 height 12
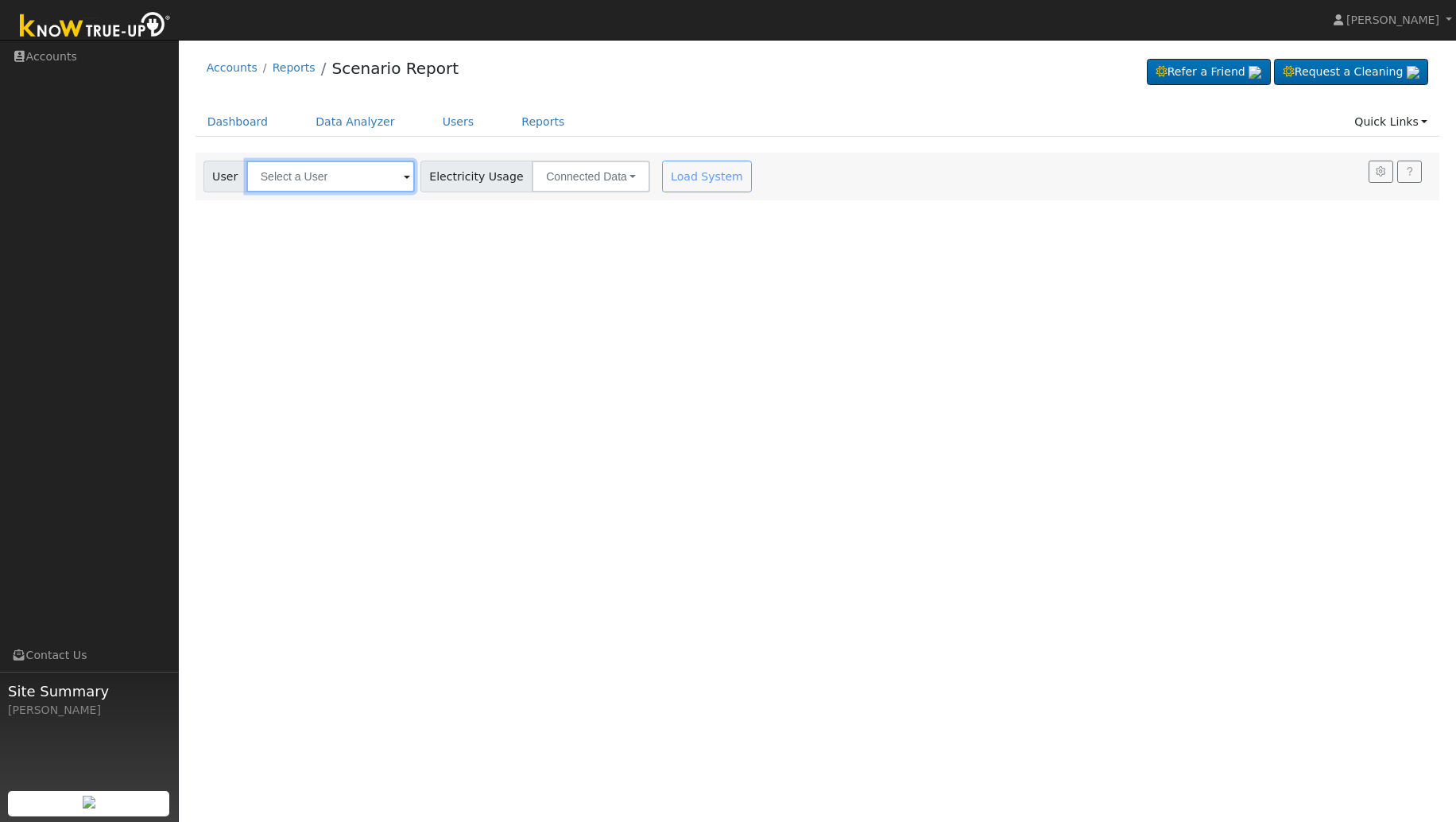
click at [372, 181] on input "text" at bounding box center [331, 176] width 169 height 32
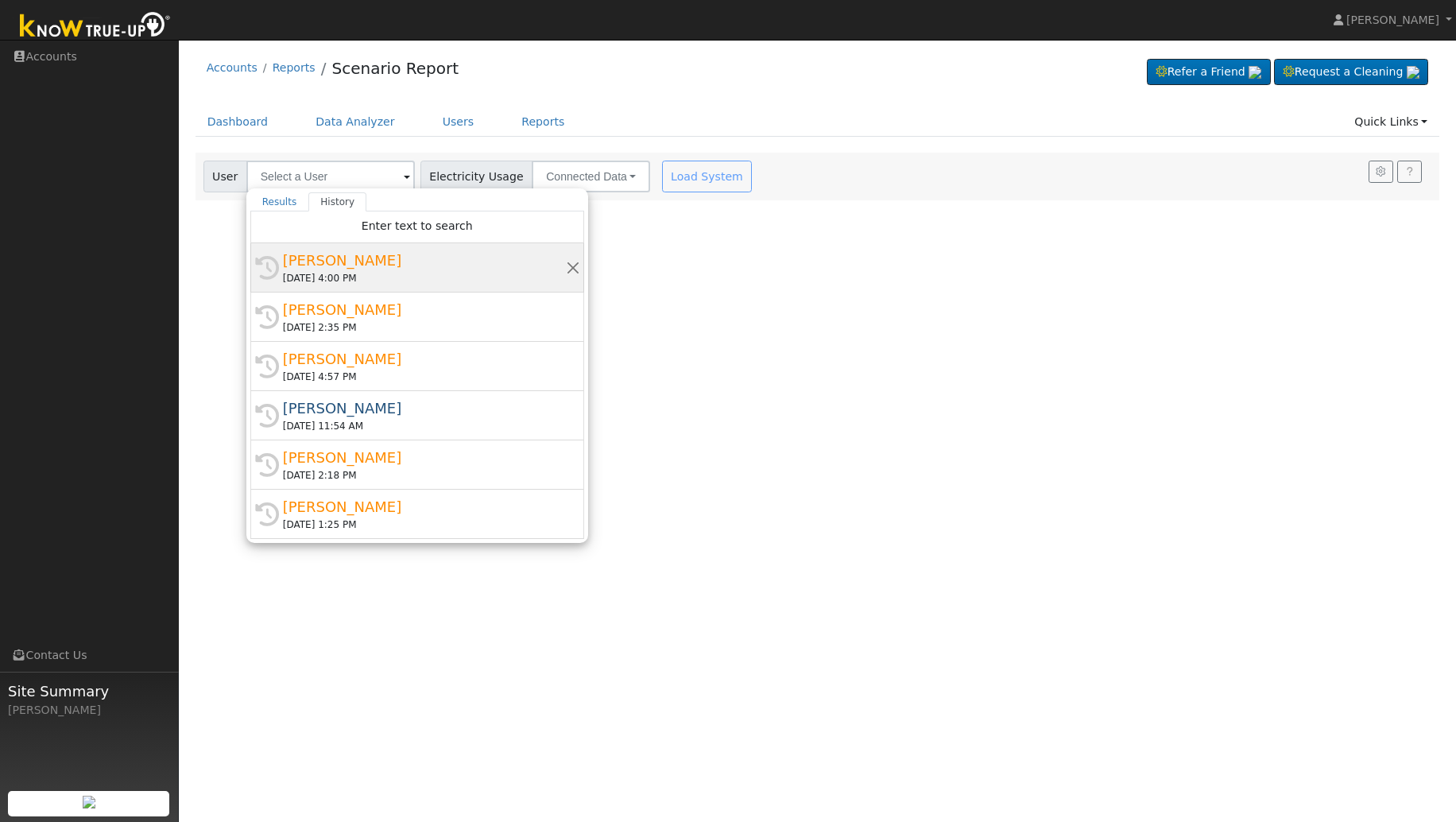
click at [356, 272] on div "[DATE] 4:00 PM" at bounding box center [424, 278] width 283 height 14
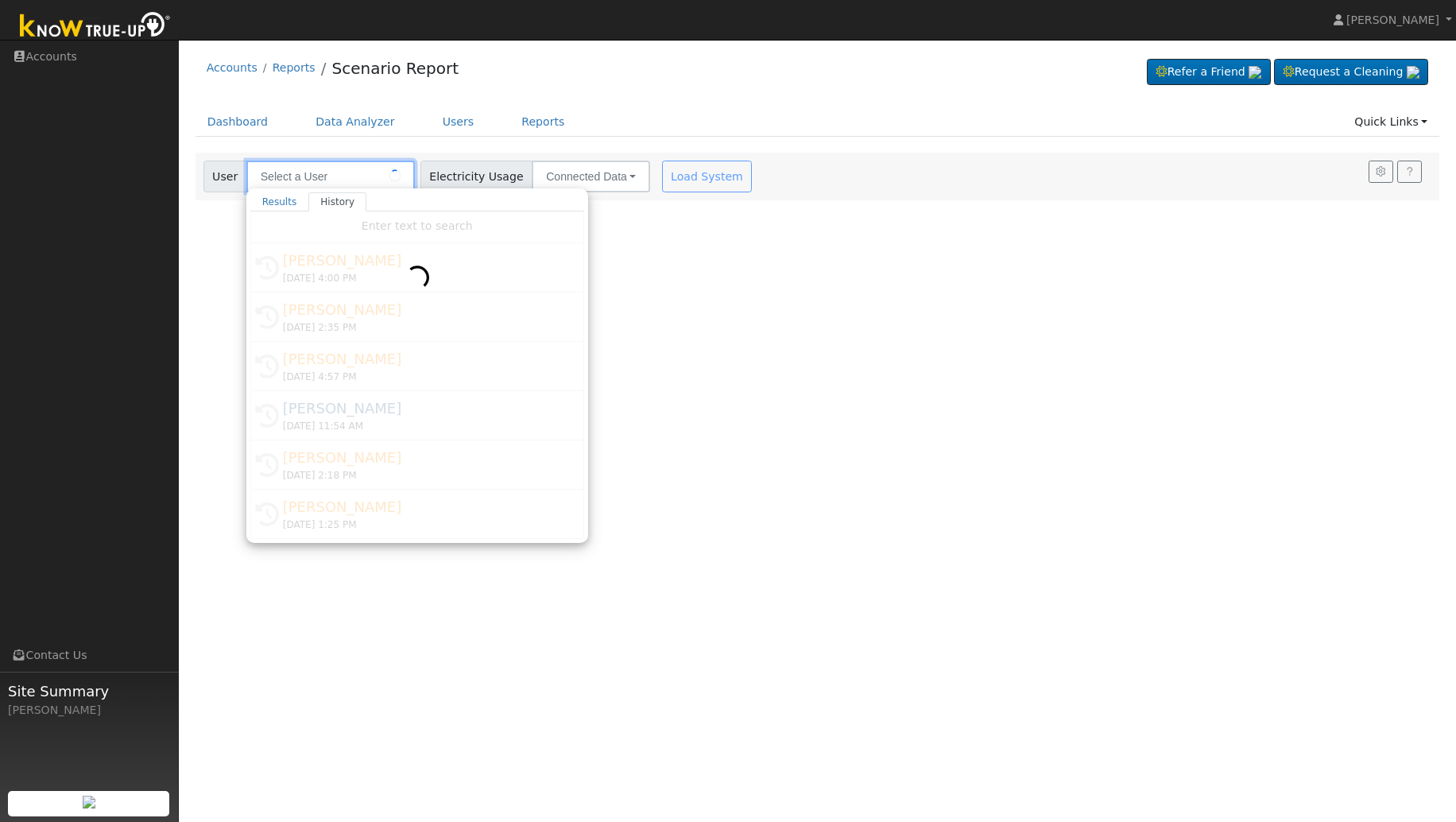
type input "[PERSON_NAME]"
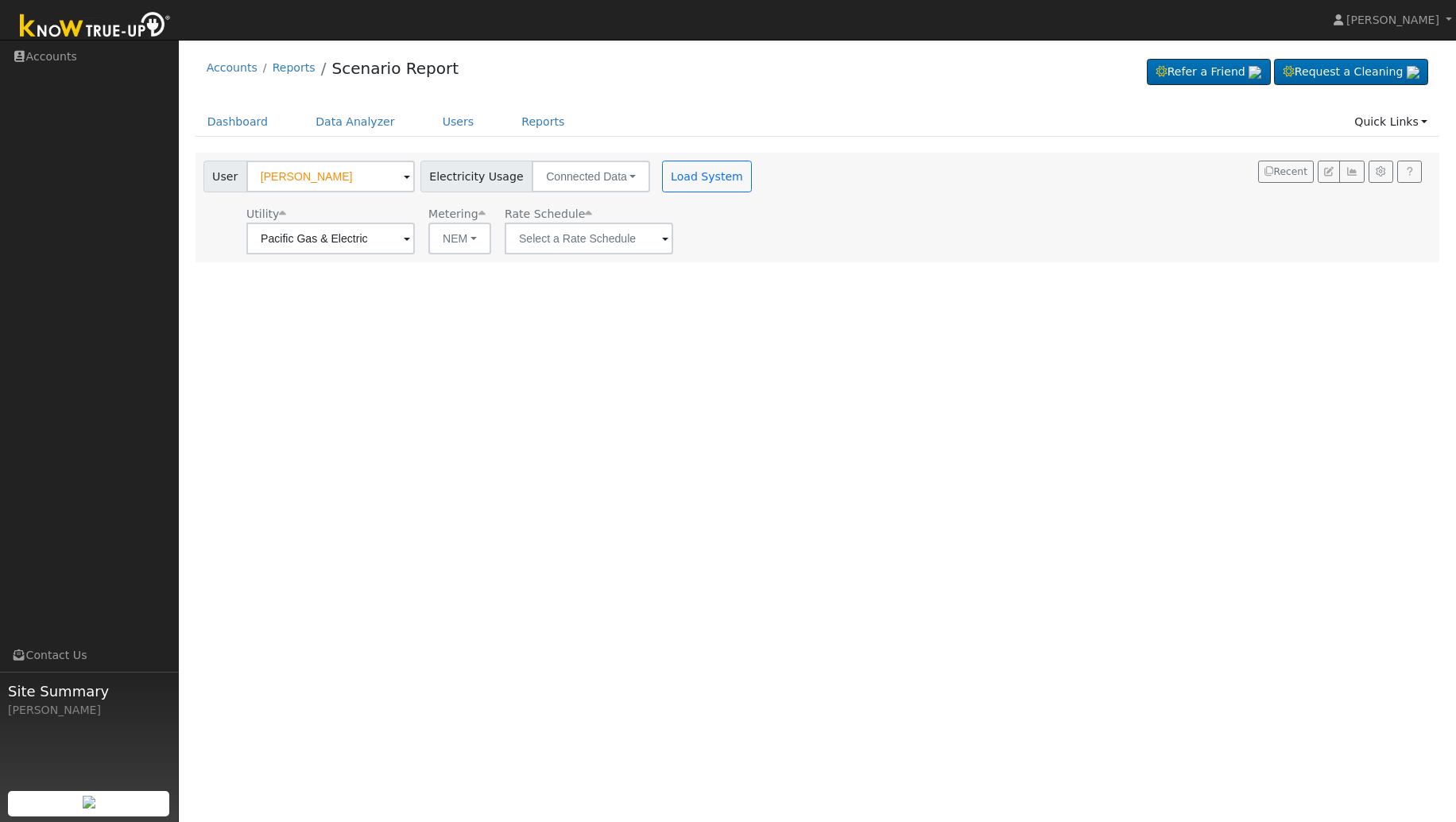
click at [410, 239] on span at bounding box center [407, 239] width 7 height 18
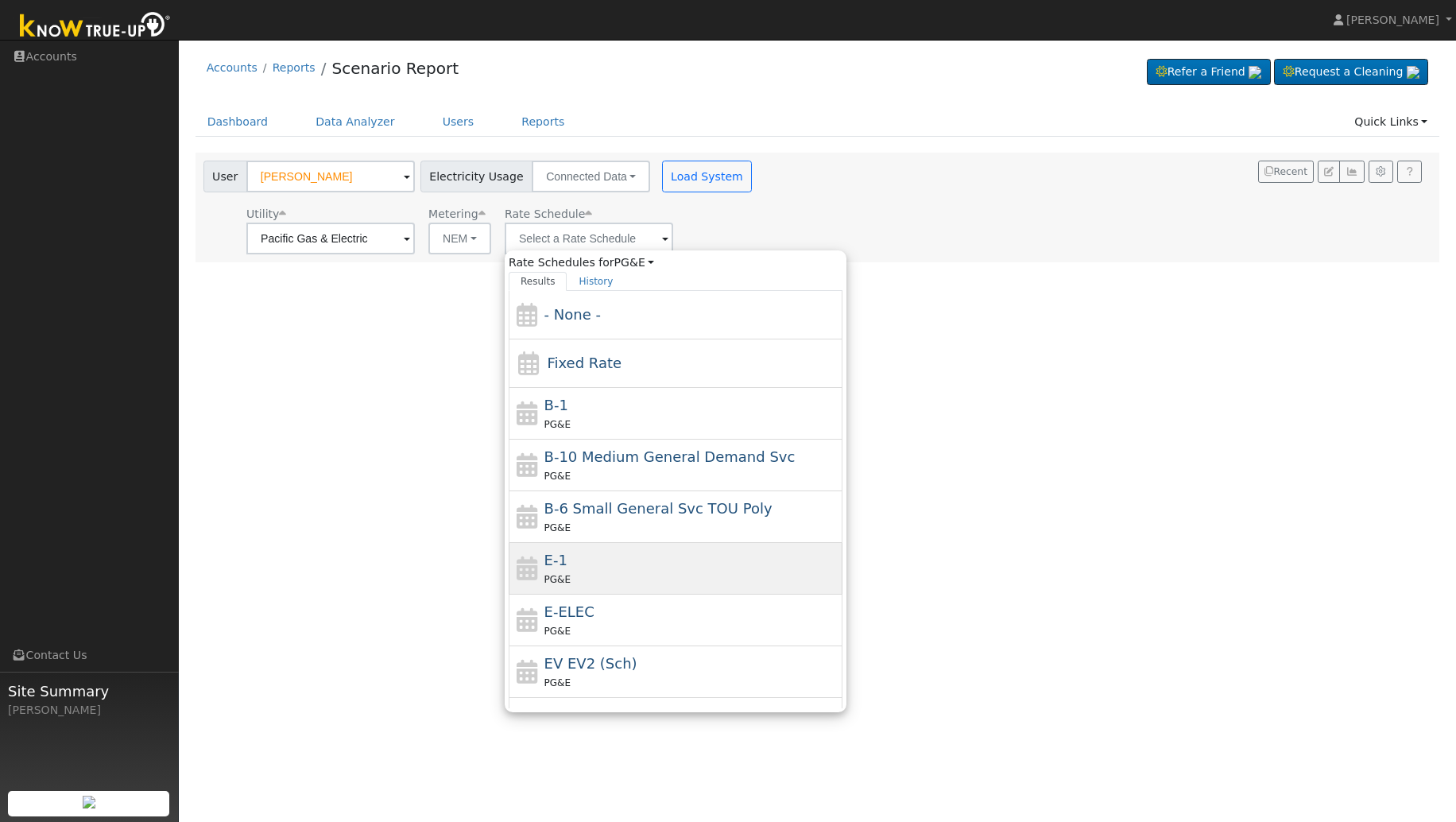
click at [629, 558] on div "E-1 PG&E" at bounding box center [692, 569] width 295 height 38
type input "E-1"
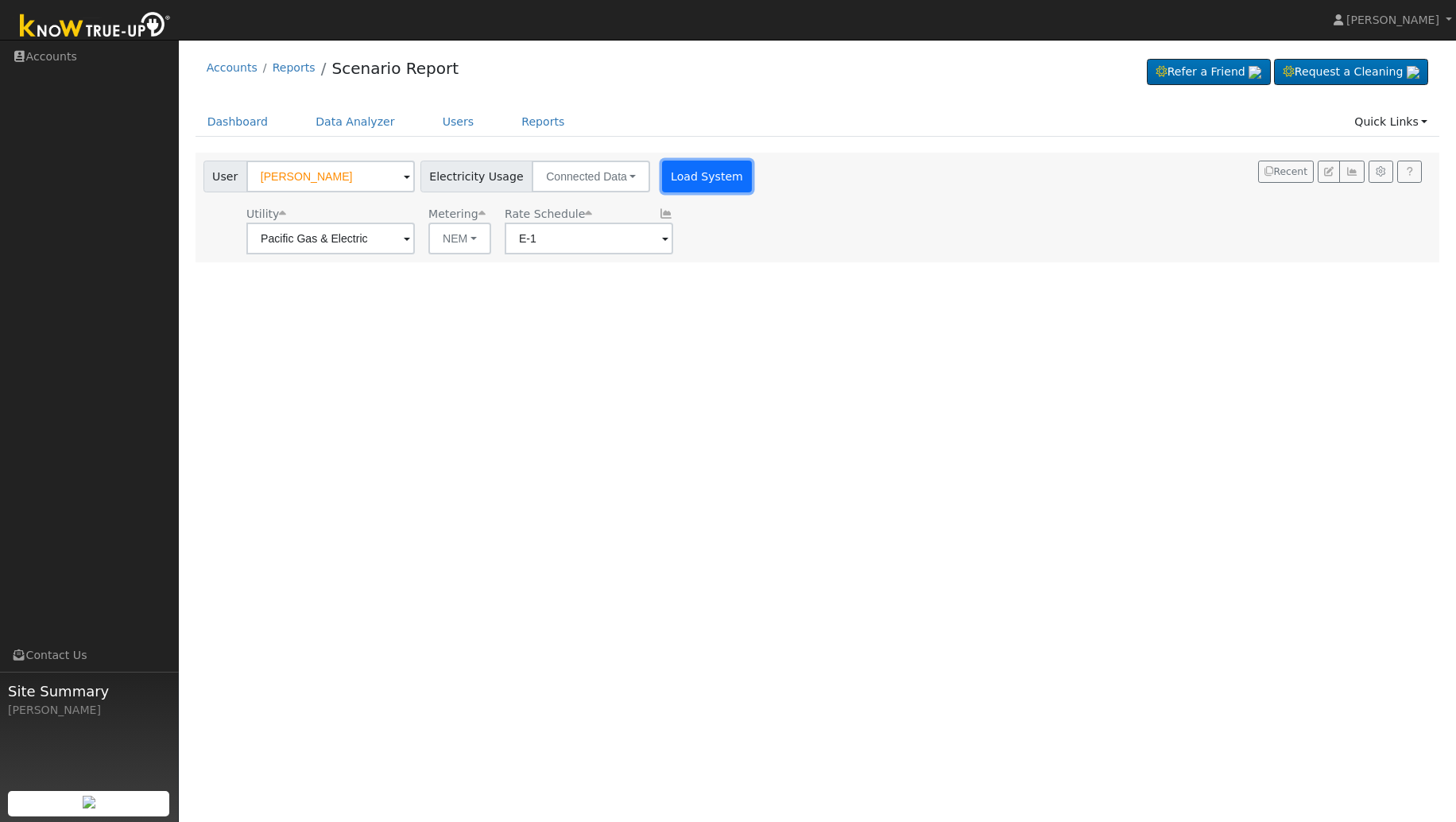
click at [670, 174] on button "Load System" at bounding box center [707, 176] width 90 height 32
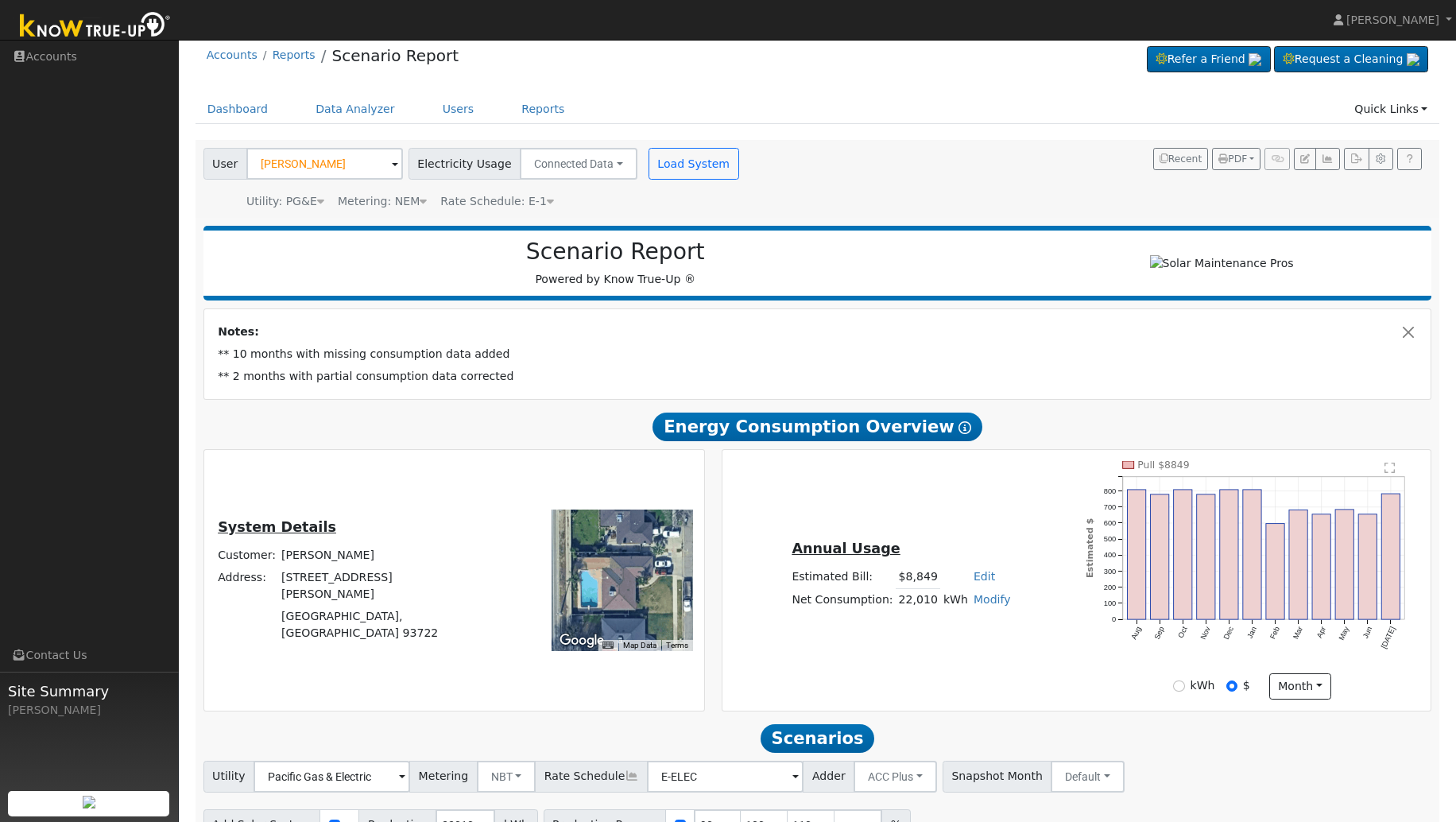
scroll to position [13, 0]
click at [242, 108] on link "Dashboard" at bounding box center [238, 109] width 85 height 30
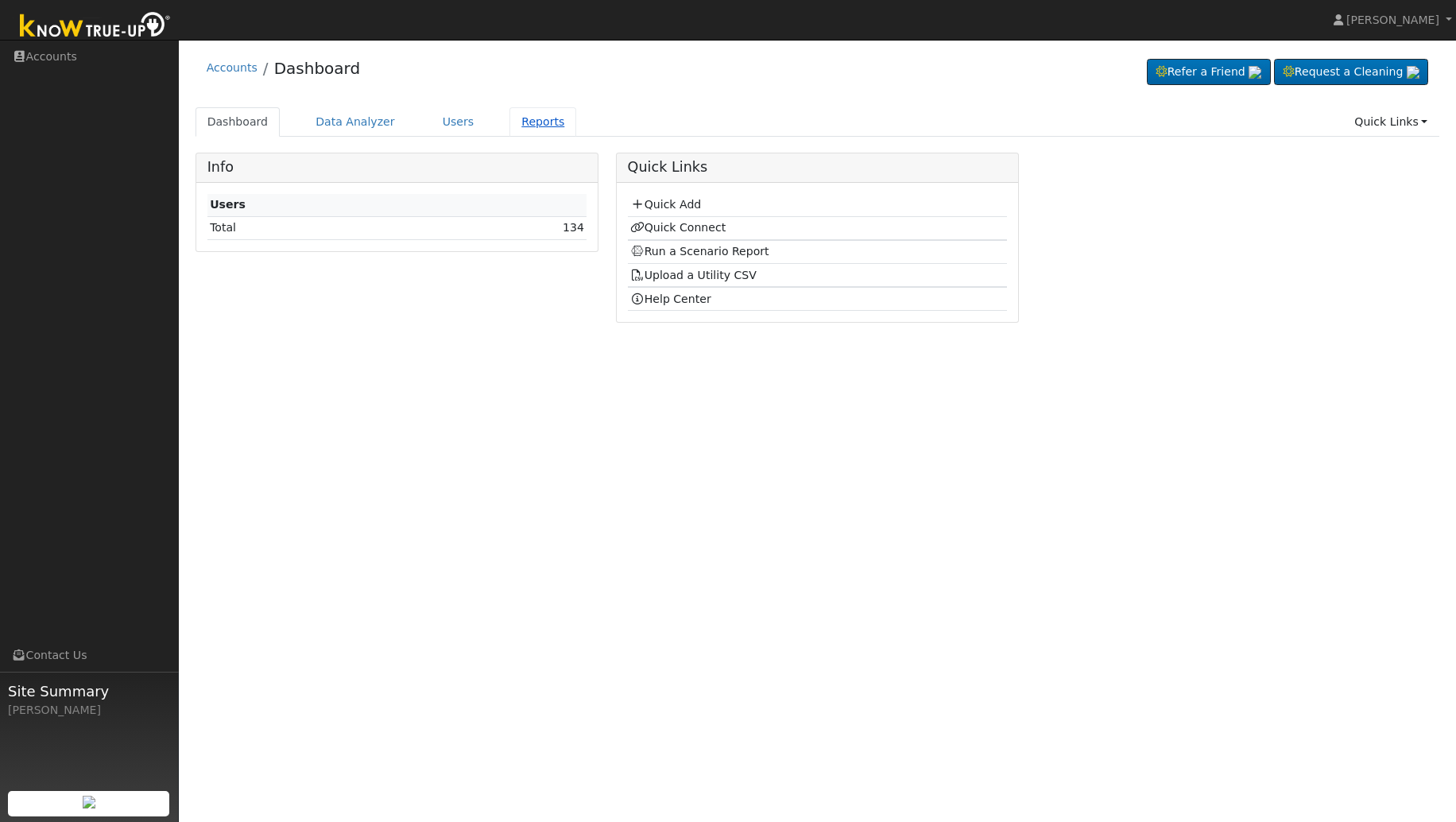
click at [517, 130] on link "Reports" at bounding box center [542, 122] width 67 height 30
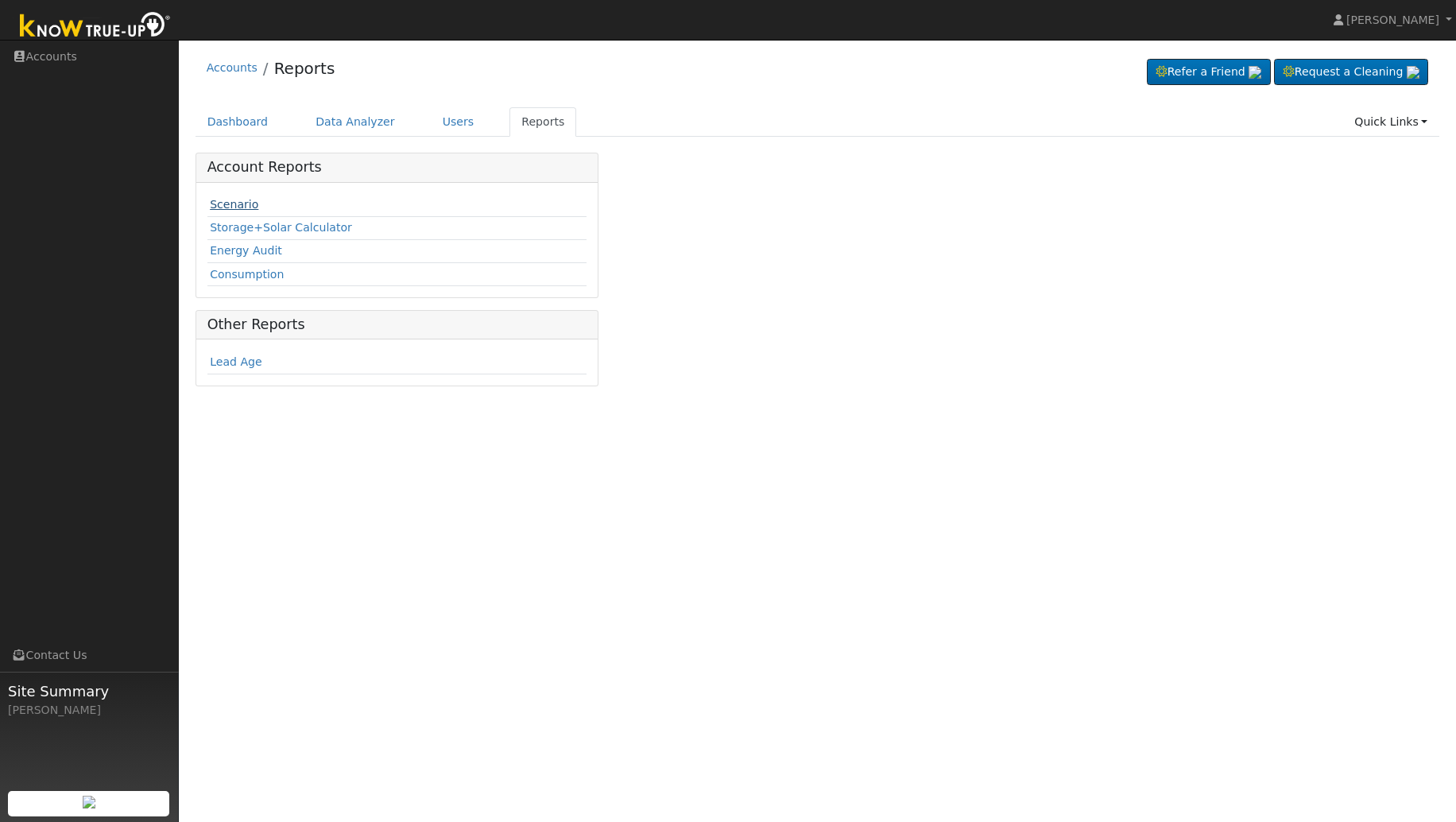
click at [217, 210] on link "Scenario" at bounding box center [234, 204] width 49 height 12
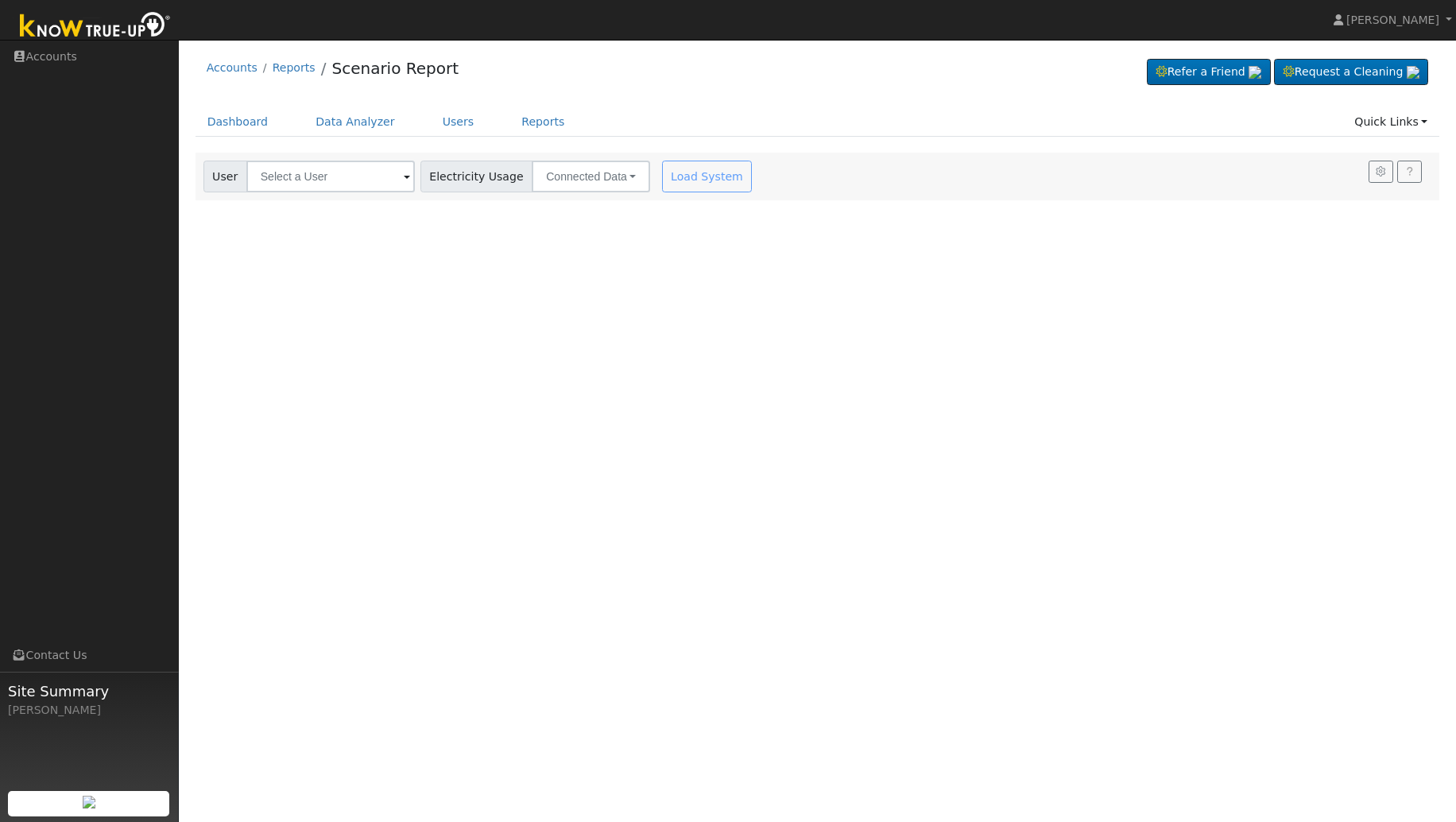
click at [404, 177] on span at bounding box center [407, 178] width 7 height 18
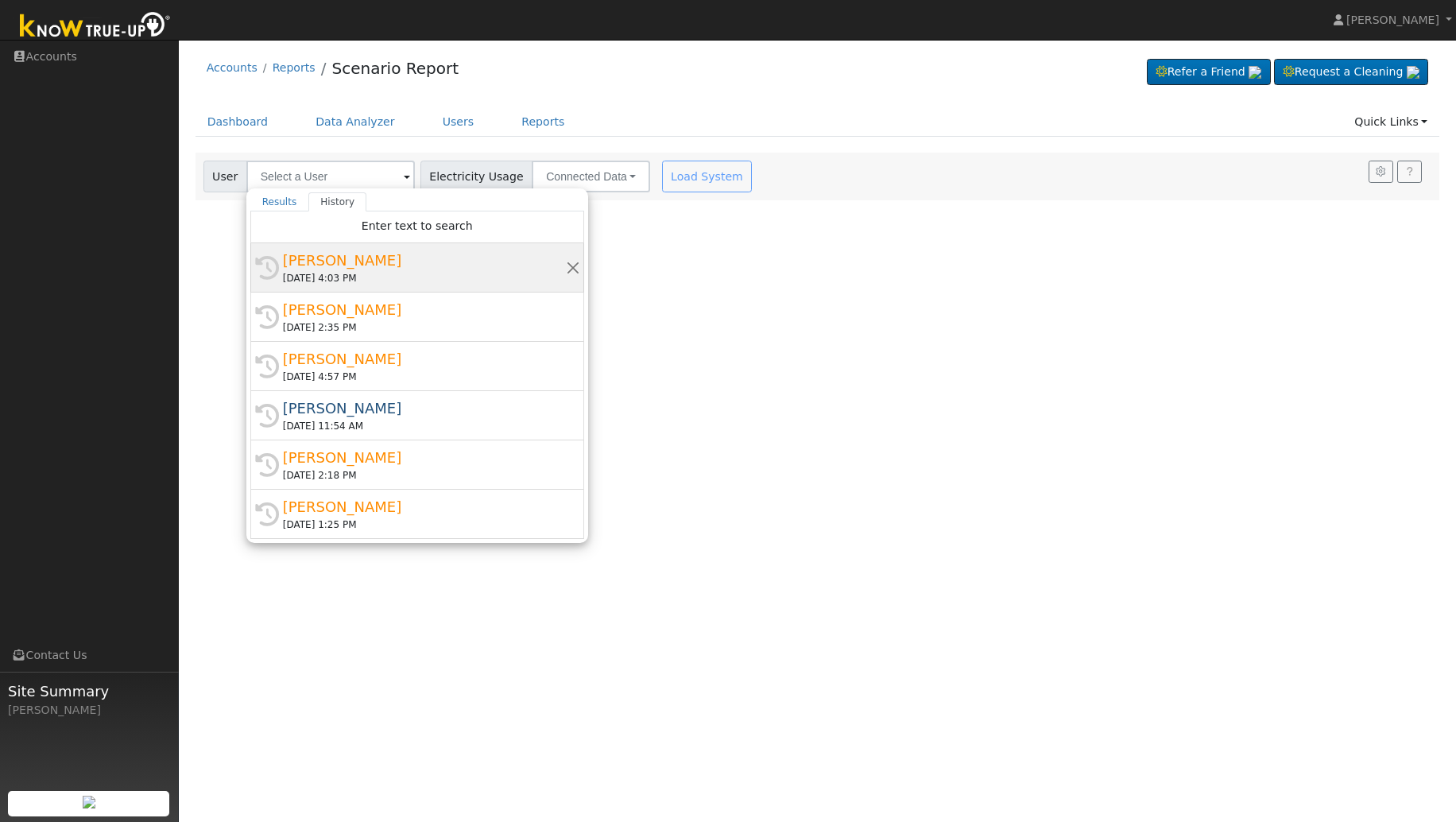
click at [318, 260] on div "[PERSON_NAME]" at bounding box center [424, 260] width 283 height 21
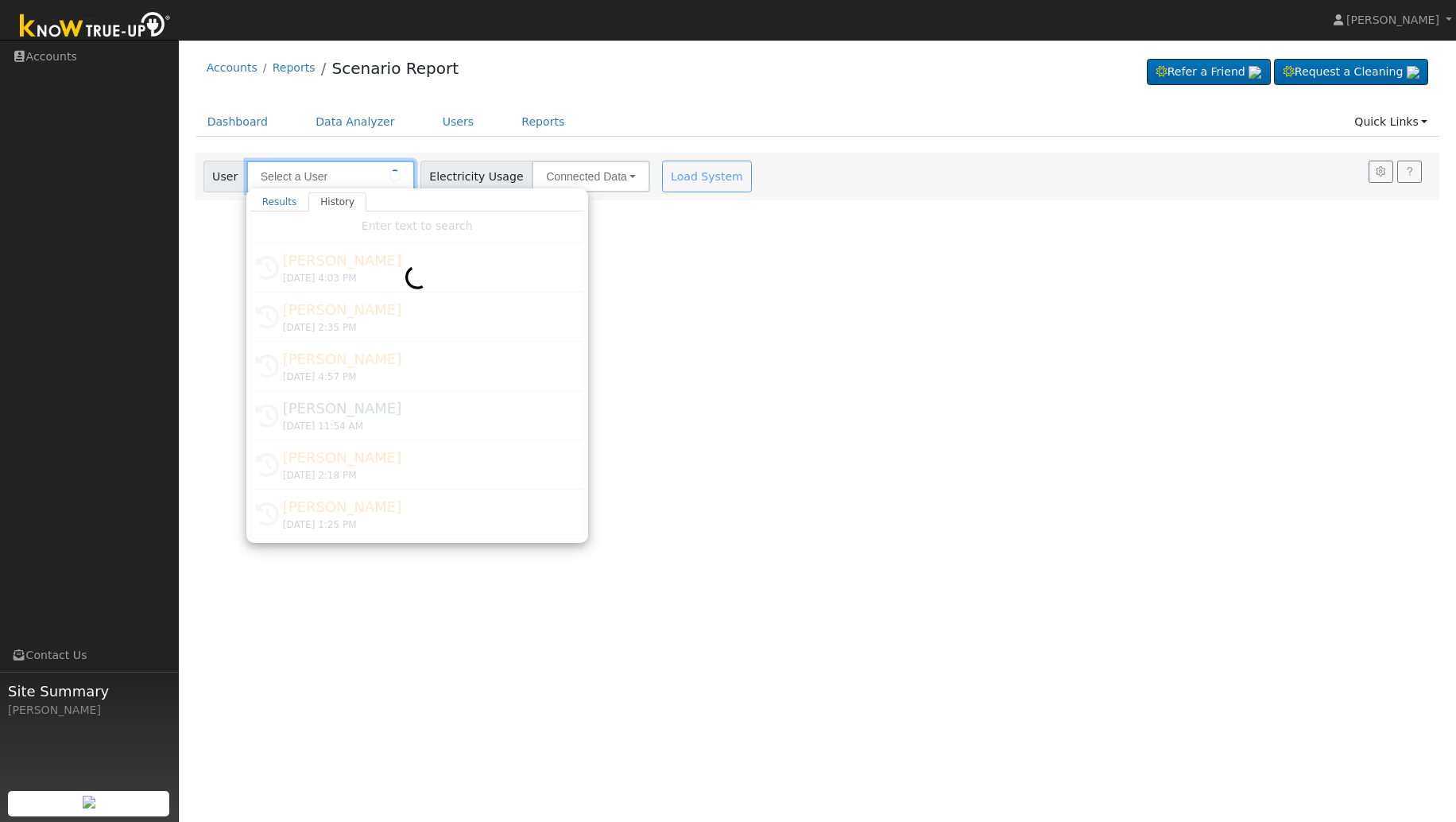
type input "Frances Morales"
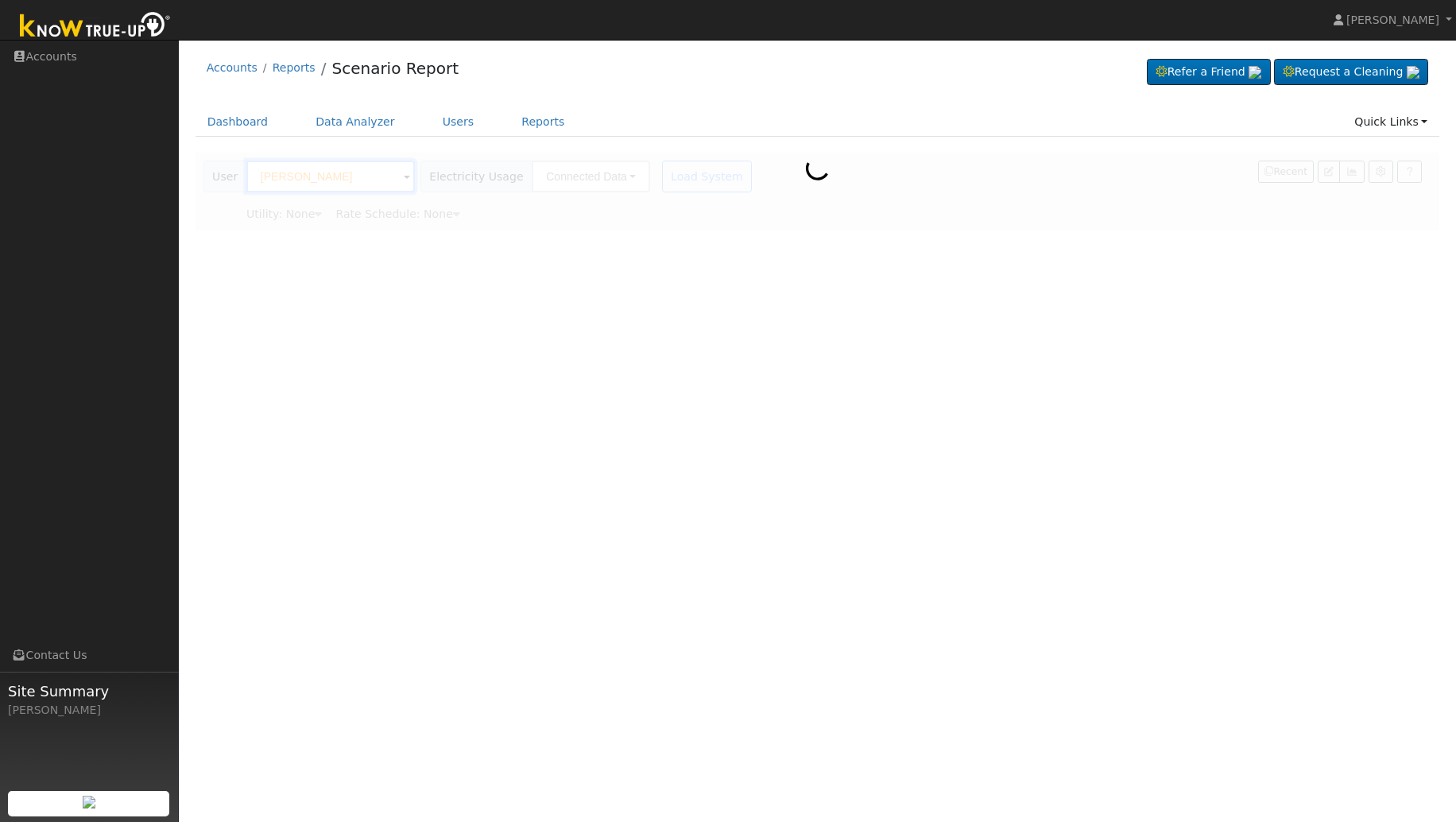
type input "Pacific Gas & Electric"
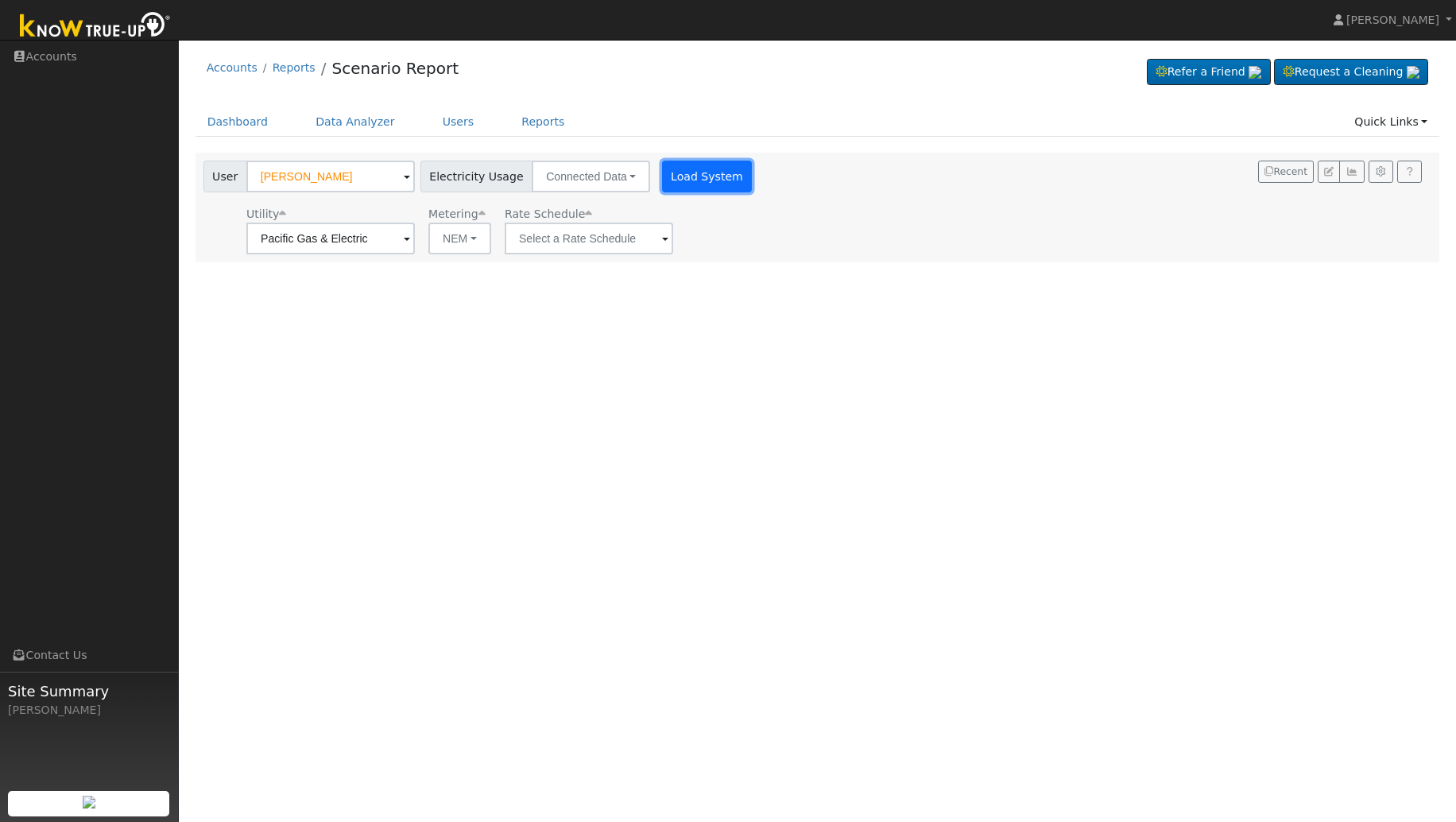
click at [685, 179] on button "Load System" at bounding box center [707, 176] width 90 height 32
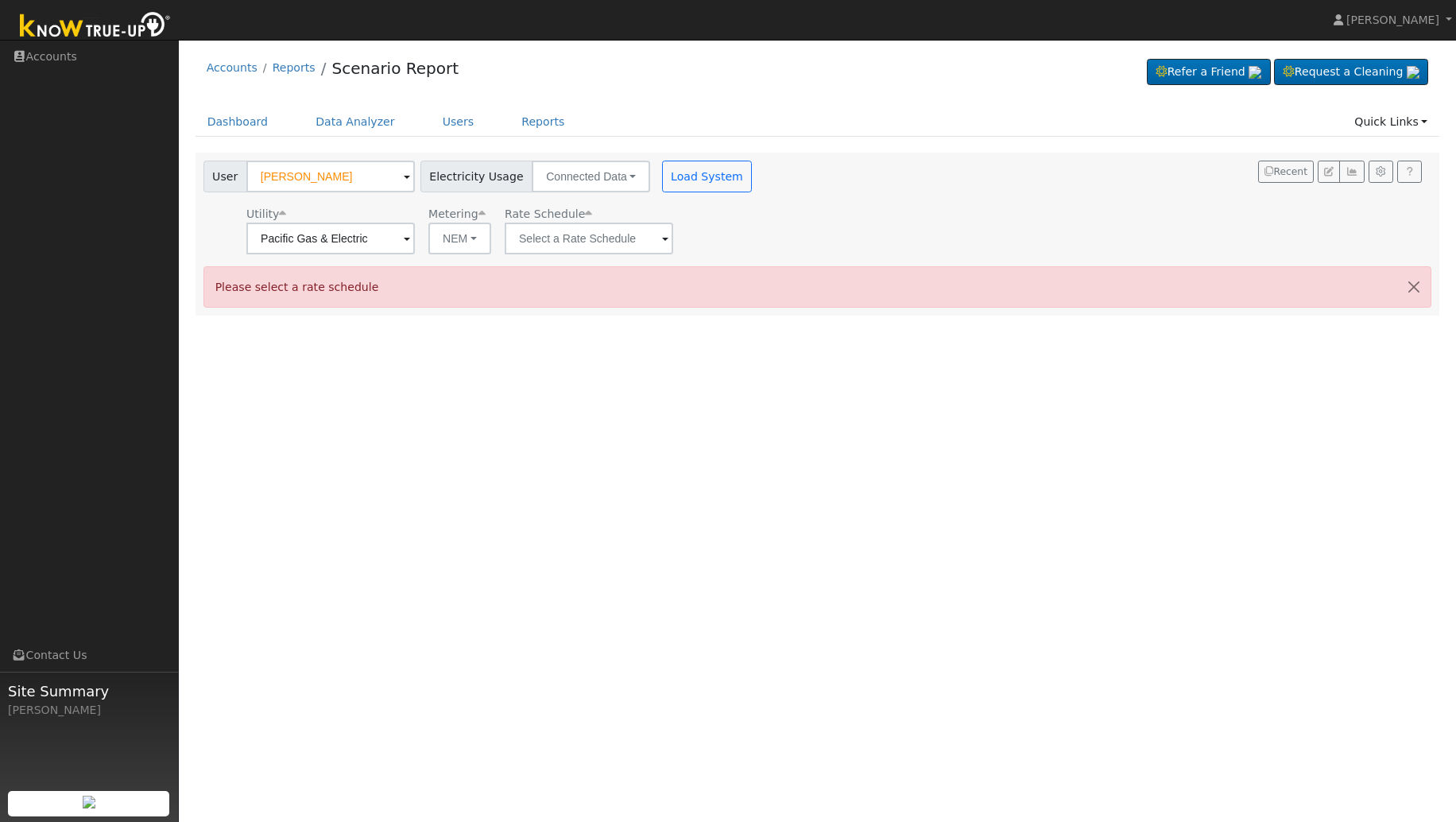
click at [410, 239] on span at bounding box center [407, 239] width 7 height 18
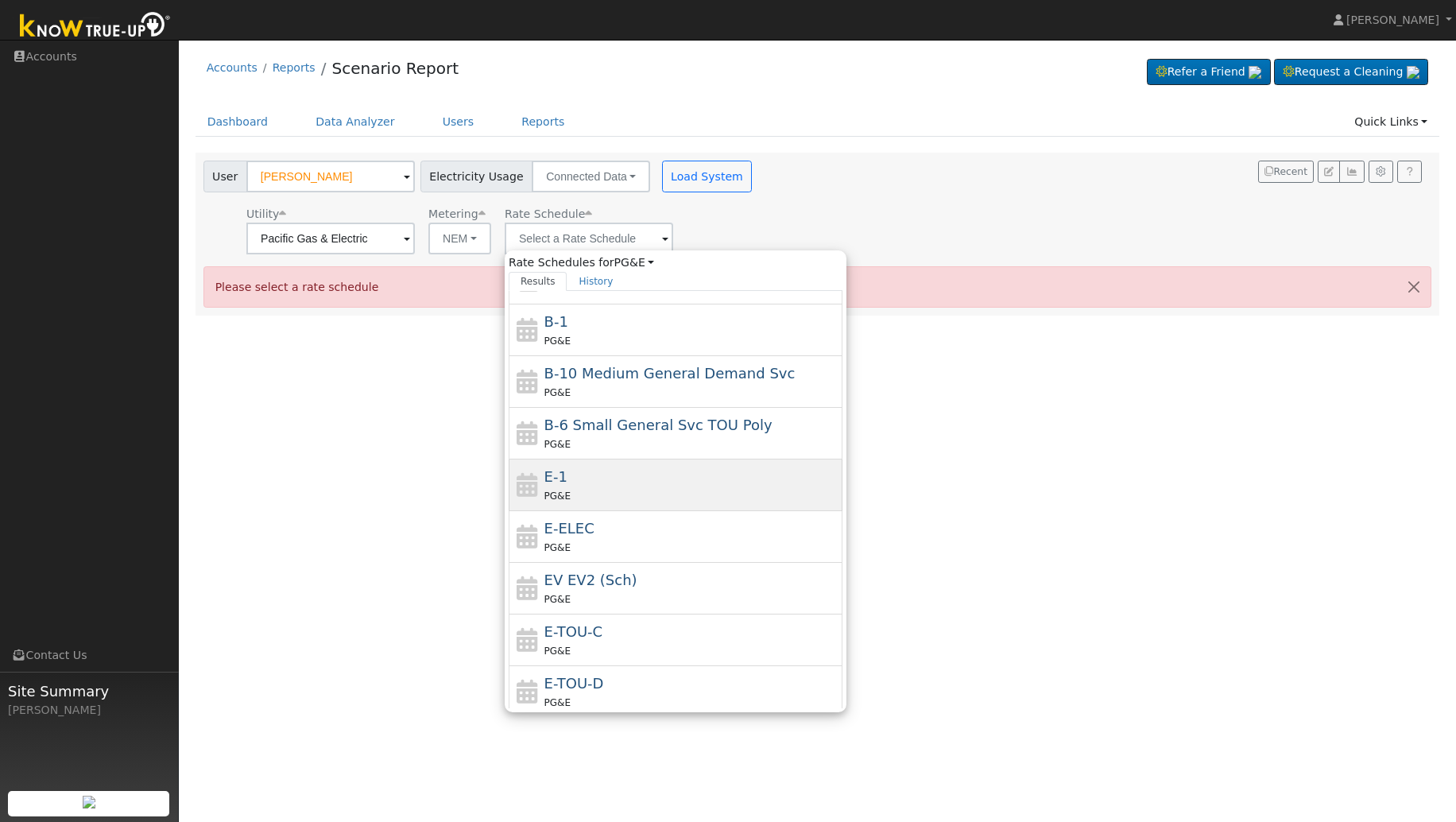
scroll to position [115, 0]
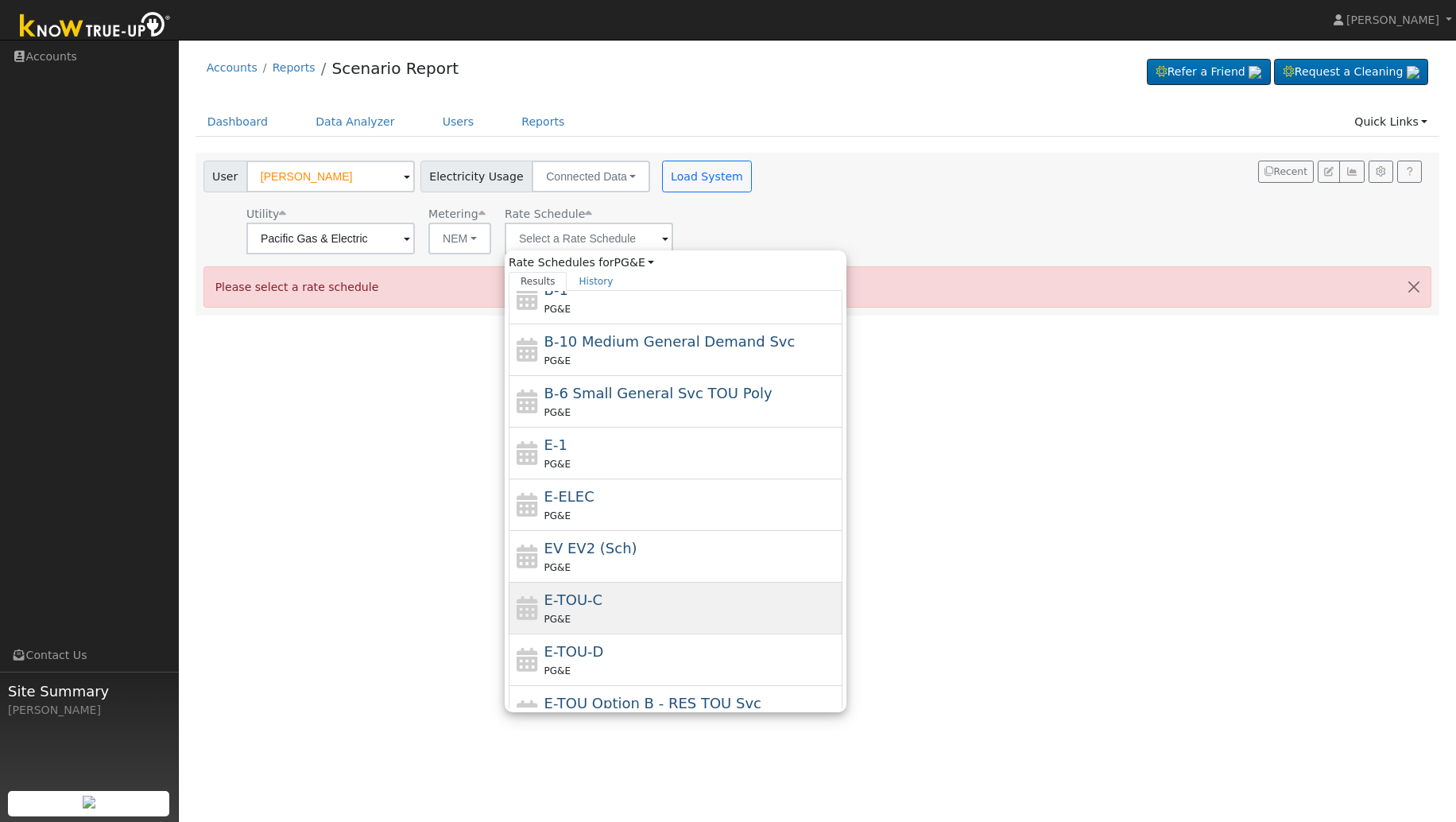
click at [615, 607] on div "E-TOU-C PG&E" at bounding box center [692, 608] width 295 height 38
type input "E-TOU-C"
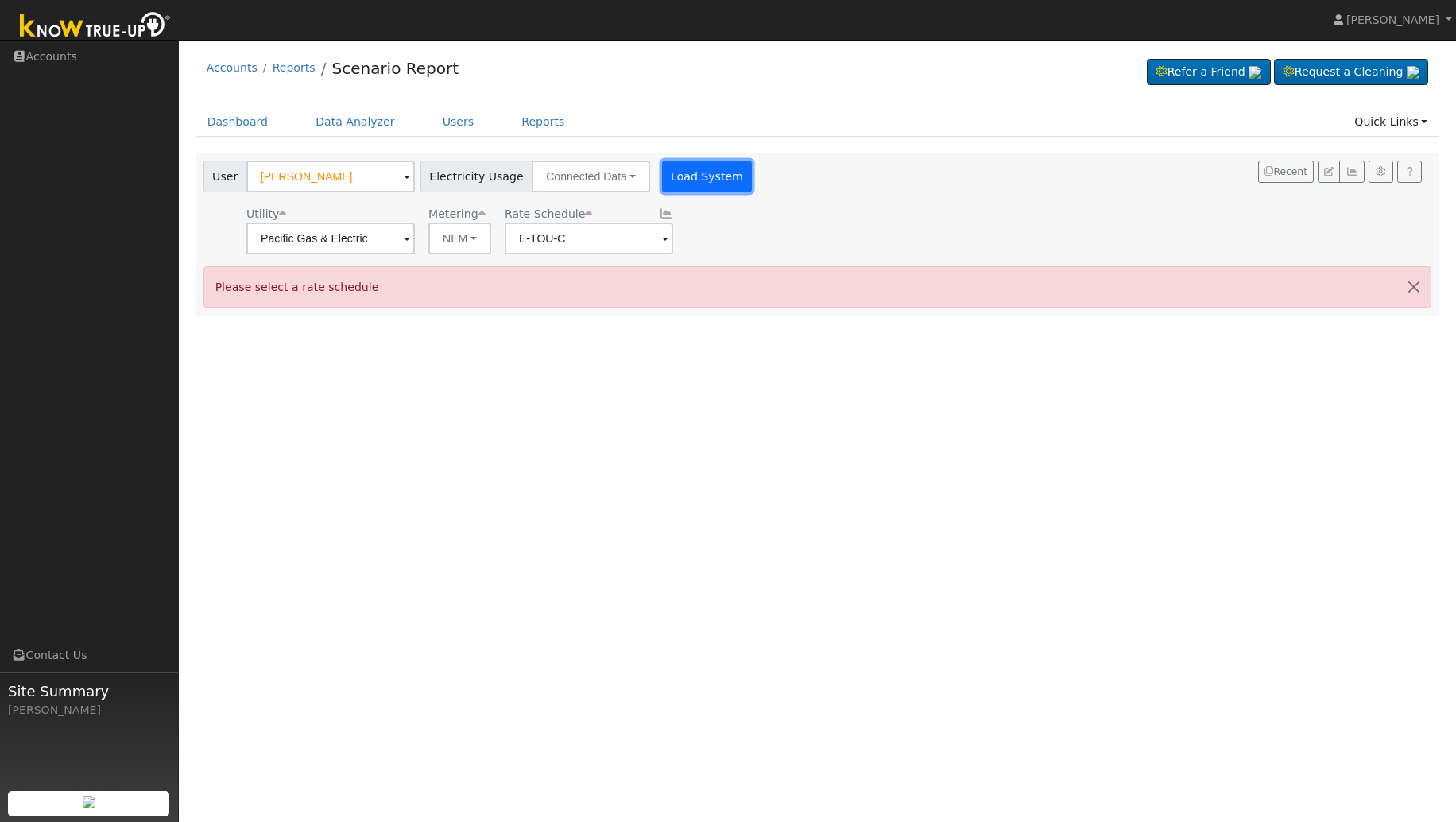
click at [700, 182] on button "Load System" at bounding box center [707, 176] width 90 height 32
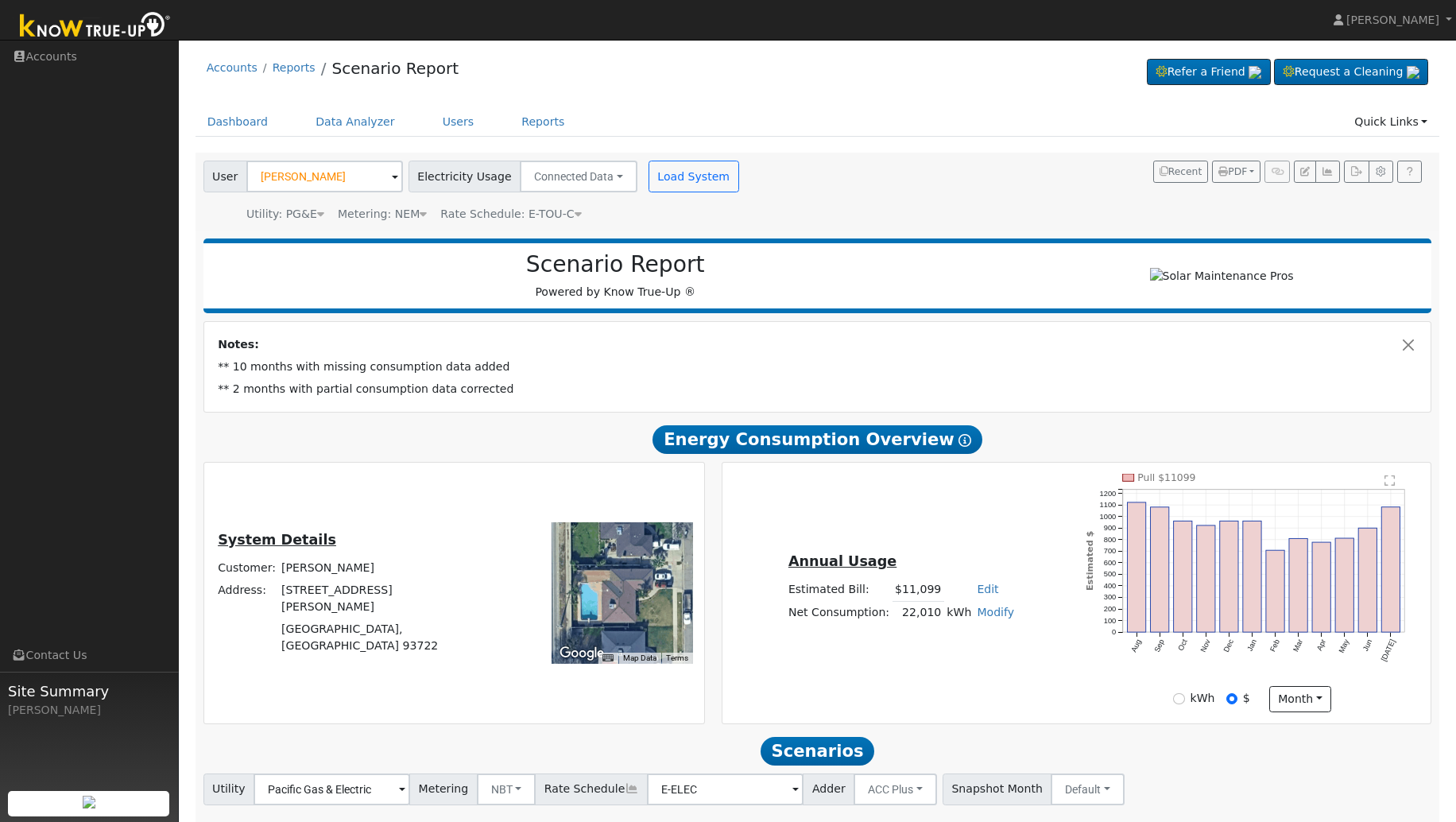
click at [944, 507] on div "Annual Usage Estimated Bill: $11,099 Edit Estimated Bill $ Annual Net Consumpti…" at bounding box center [1077, 593] width 702 height 239
